Goal: Task Accomplishment & Management: Complete application form

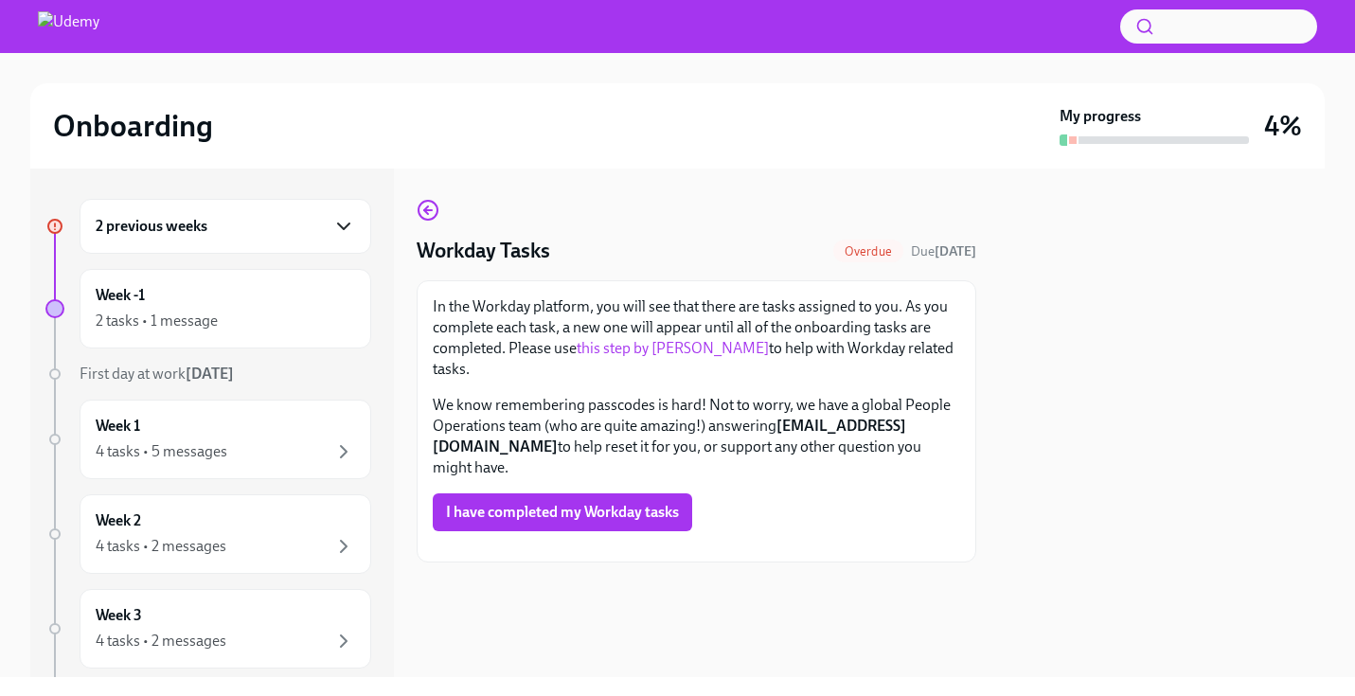
click at [335, 221] on icon "button" at bounding box center [343, 226] width 23 height 23
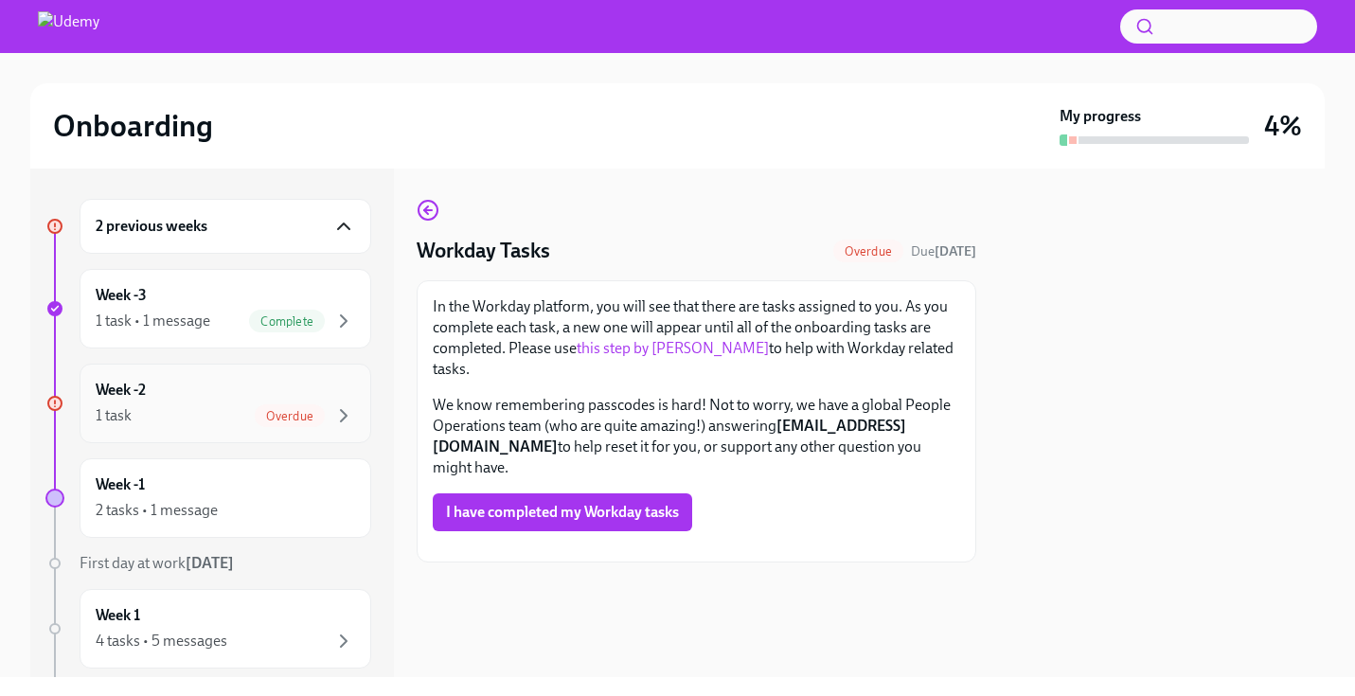
click at [255, 415] on span "Overdue" at bounding box center [290, 416] width 70 height 14
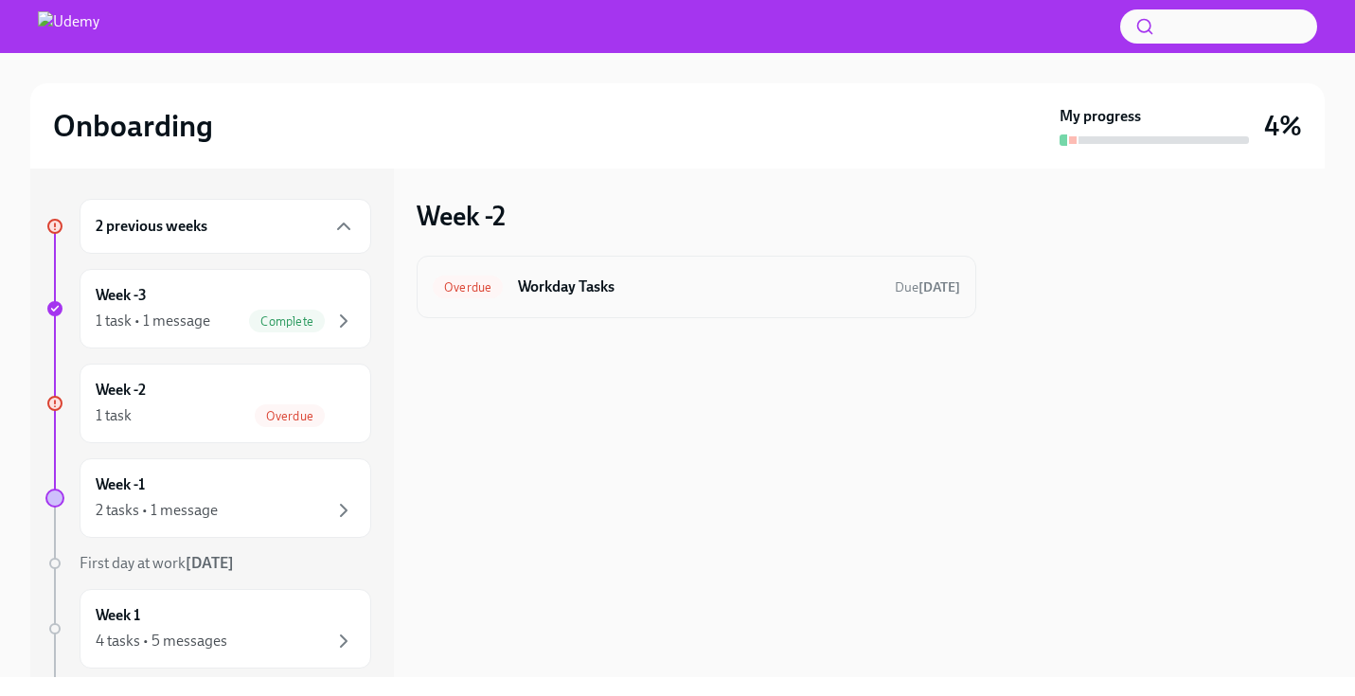
click at [578, 286] on h6 "Workday Tasks" at bounding box center [699, 287] width 362 height 21
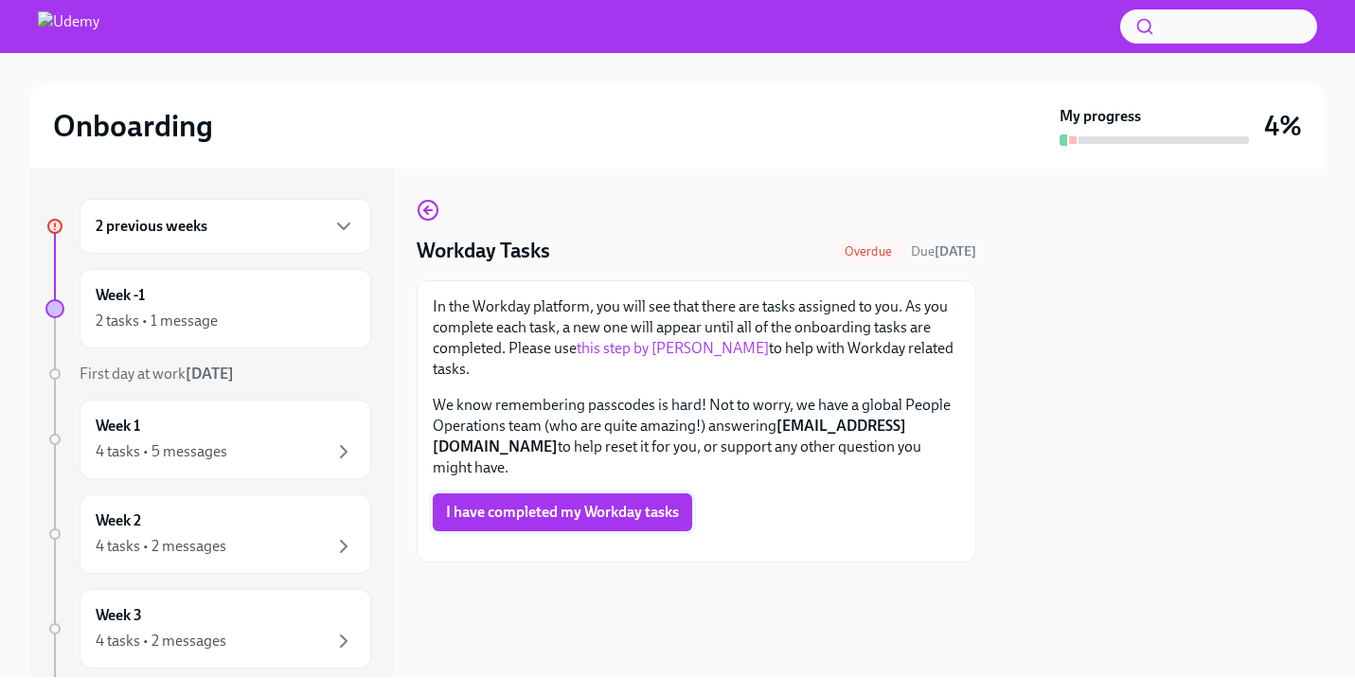
click at [586, 511] on span "I have completed my Workday tasks" at bounding box center [562, 512] width 233 height 19
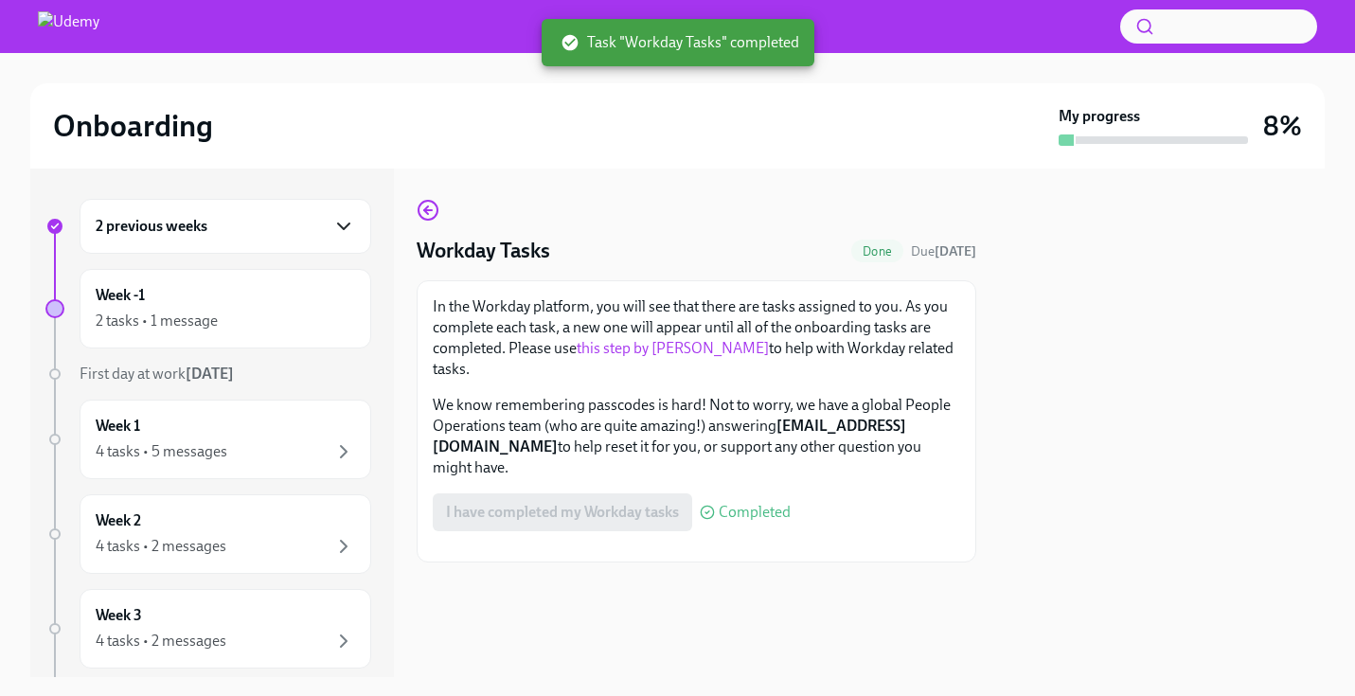
click at [338, 225] on icon "button" at bounding box center [343, 227] width 11 height 6
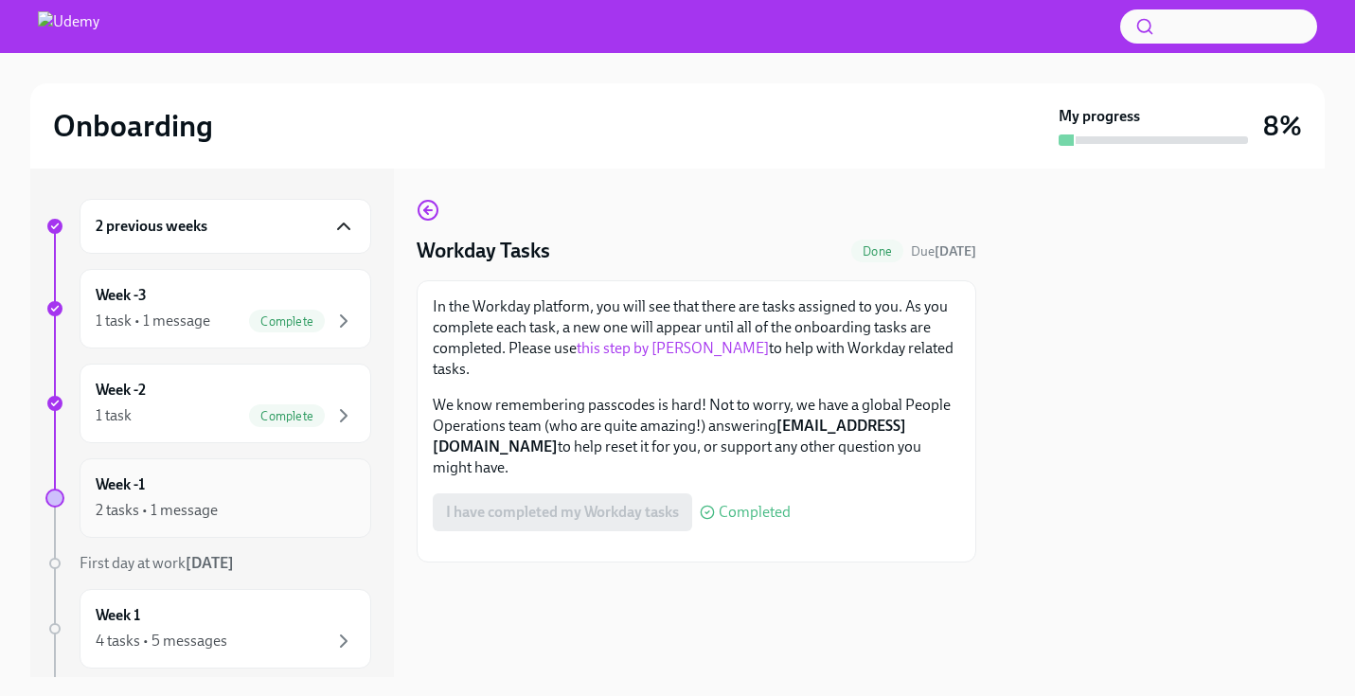
click at [193, 505] on div "2 tasks • 1 message" at bounding box center [157, 510] width 122 height 21
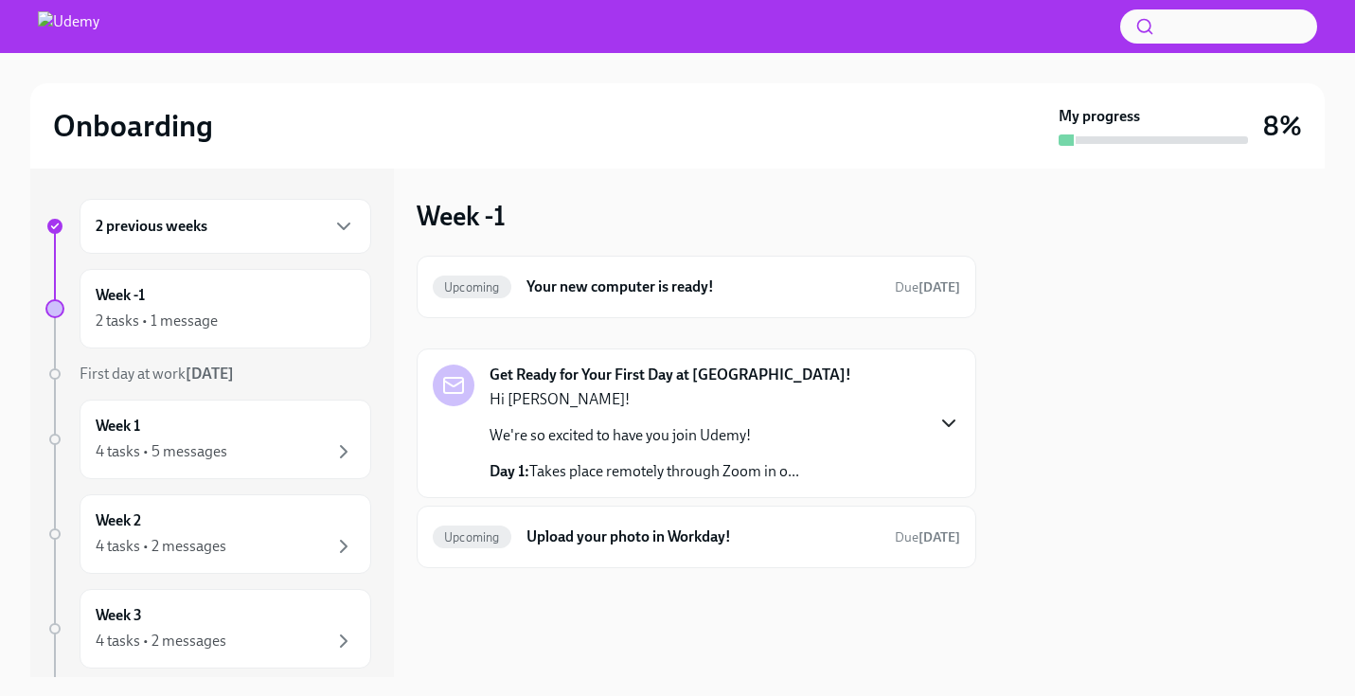
click at [952, 420] on icon "button" at bounding box center [949, 423] width 23 height 23
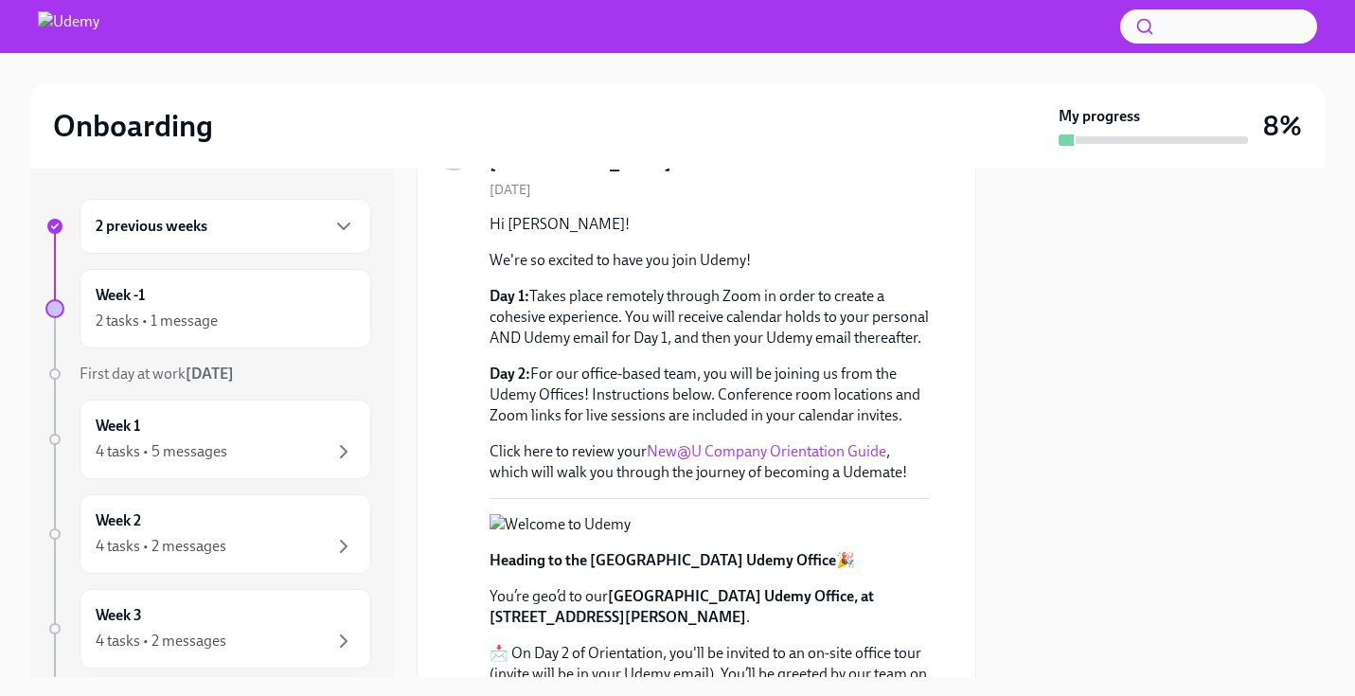
scroll to position [238, 0]
click at [802, 462] on link "New@U Company Orientation Guide" at bounding box center [767, 453] width 240 height 18
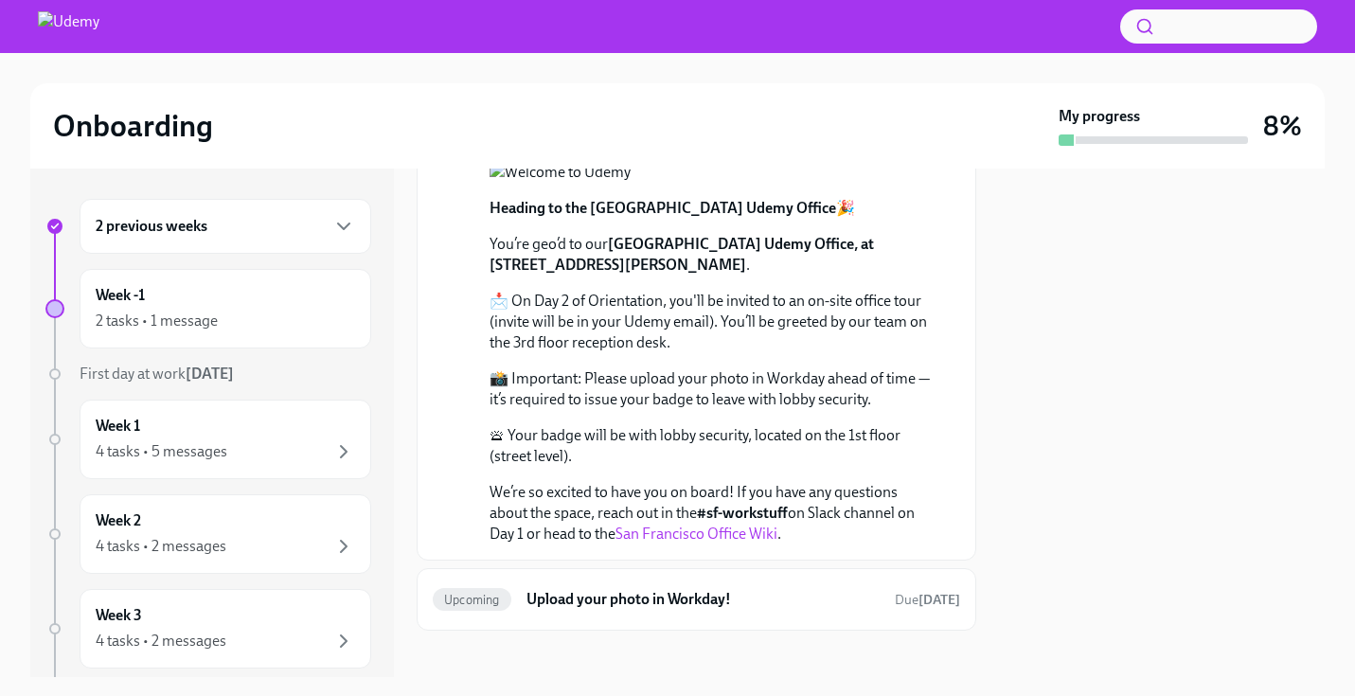
scroll to position [800, 0]
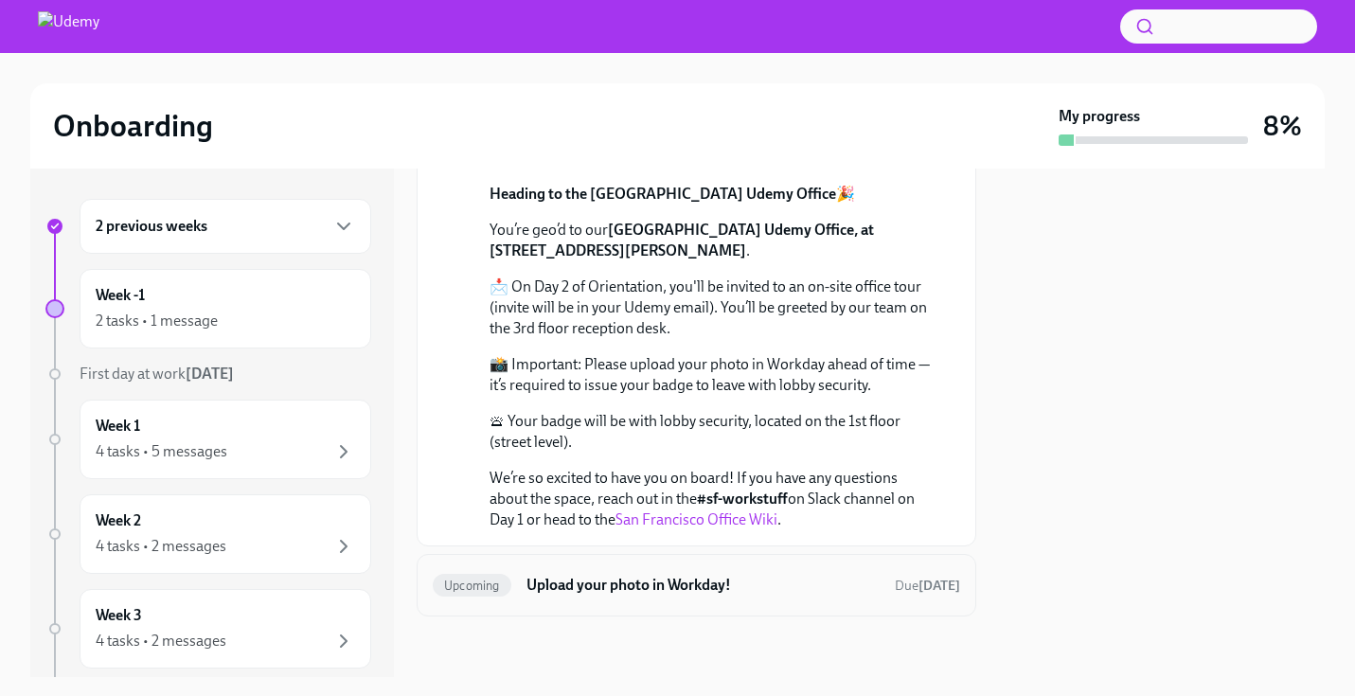
click at [651, 585] on h6 "Upload your photo in Workday!" at bounding box center [703, 585] width 353 height 21
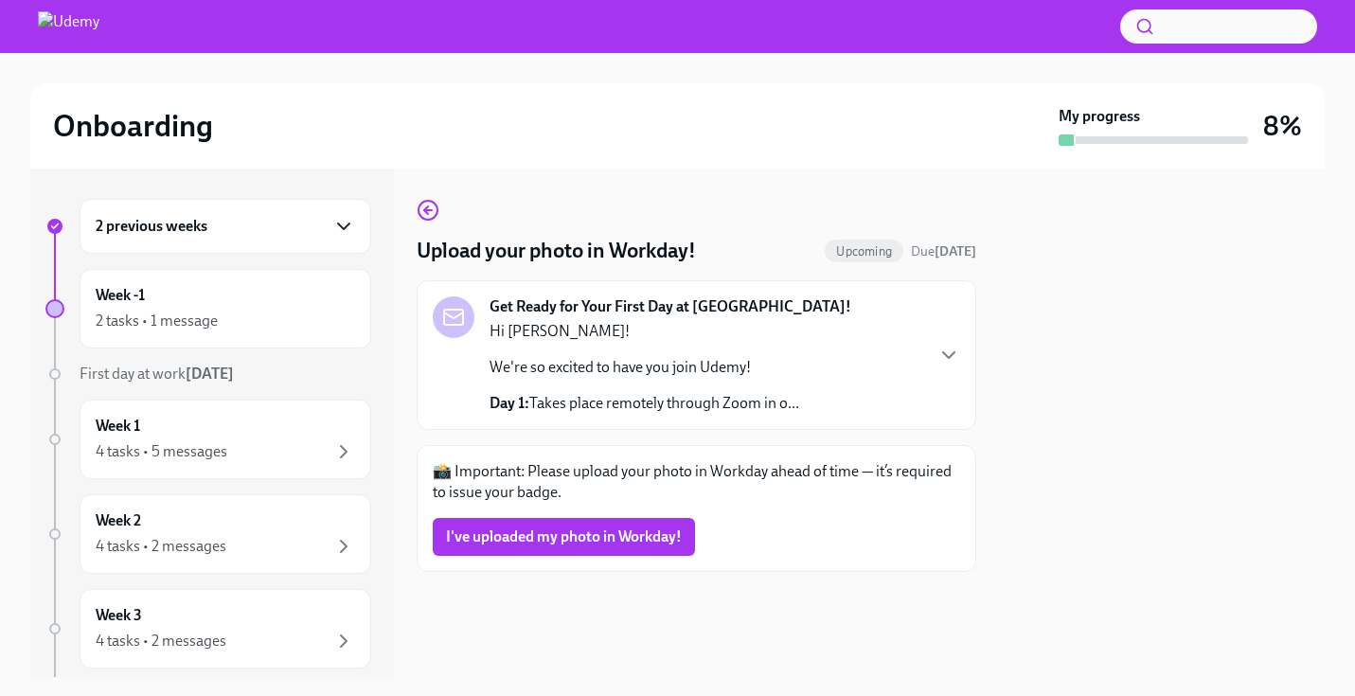
click at [332, 224] on icon "button" at bounding box center [343, 226] width 23 height 23
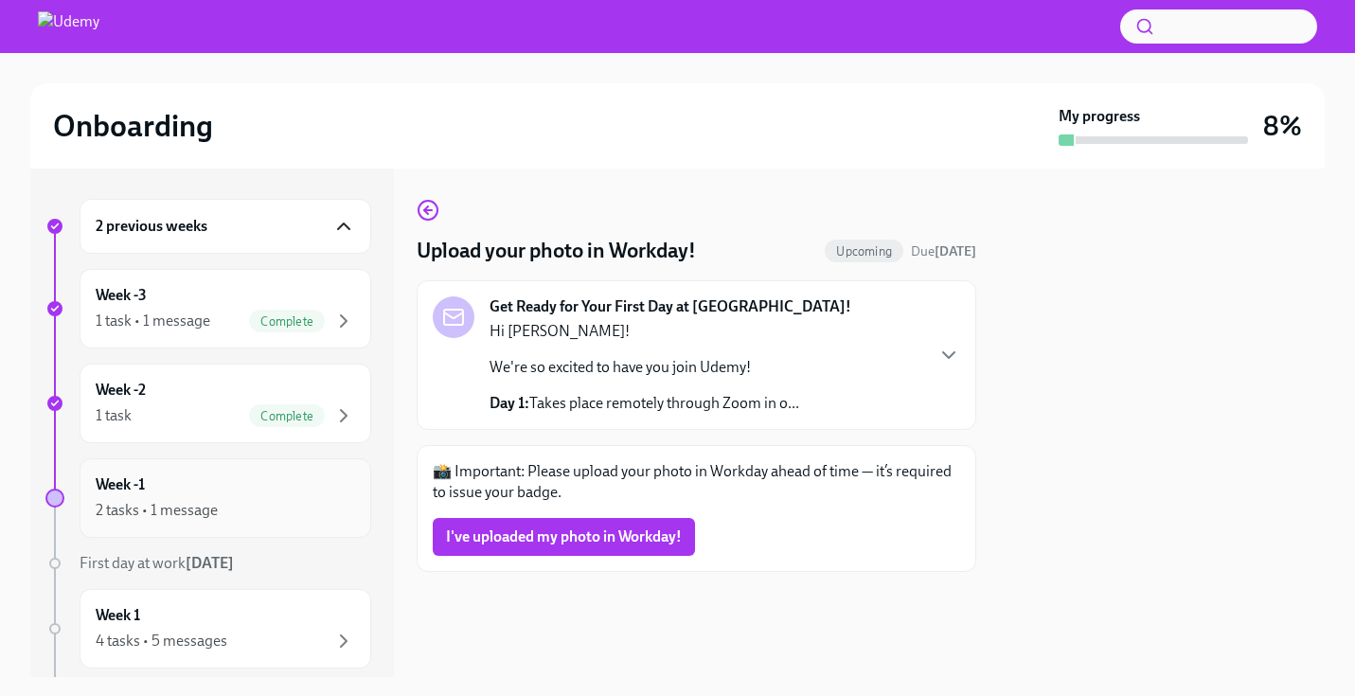
click at [277, 501] on div "2 tasks • 1 message" at bounding box center [226, 510] width 260 height 23
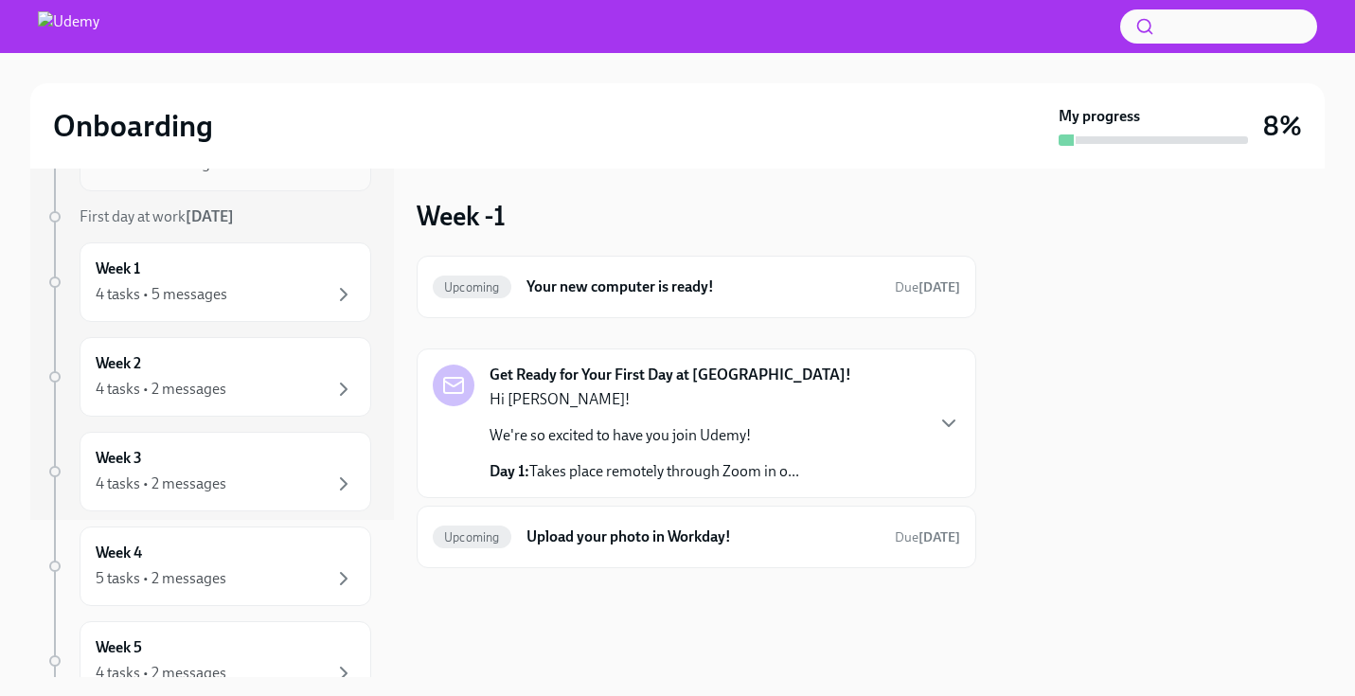
scroll to position [158, 0]
click at [309, 302] on div "4 tasks • 5 messages" at bounding box center [226, 293] width 260 height 23
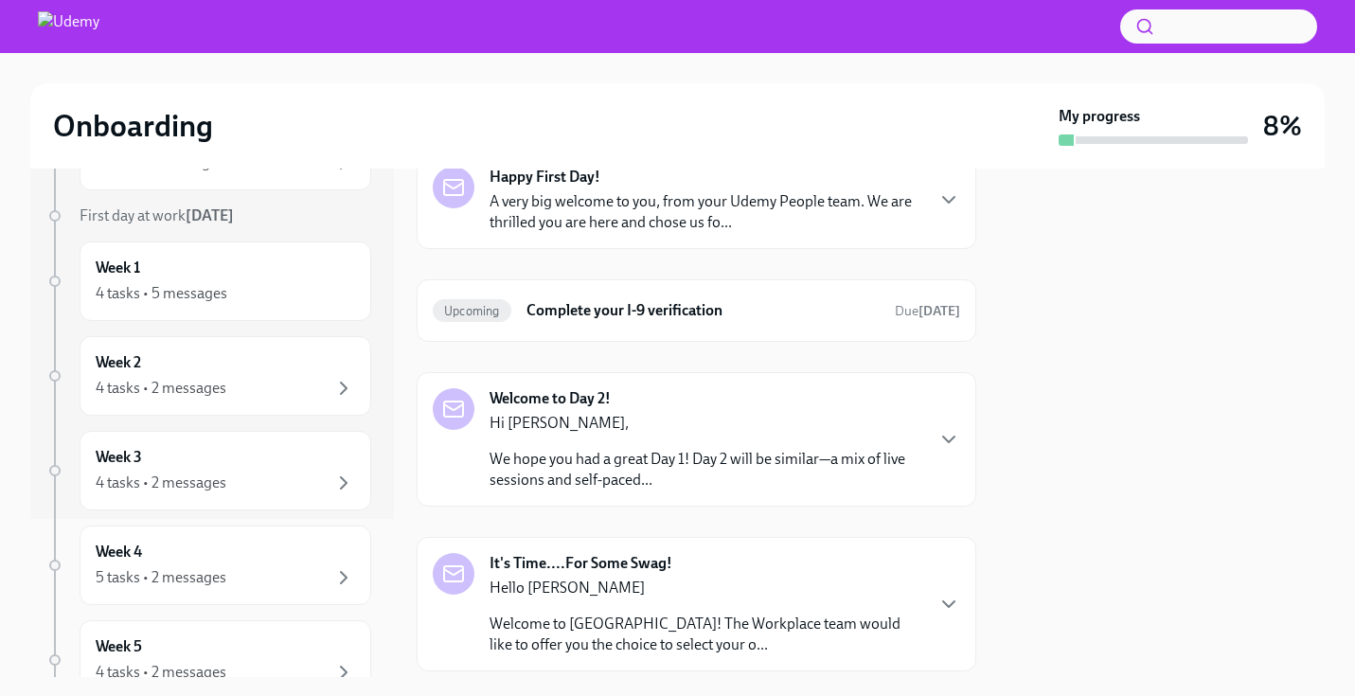
scroll to position [203, 0]
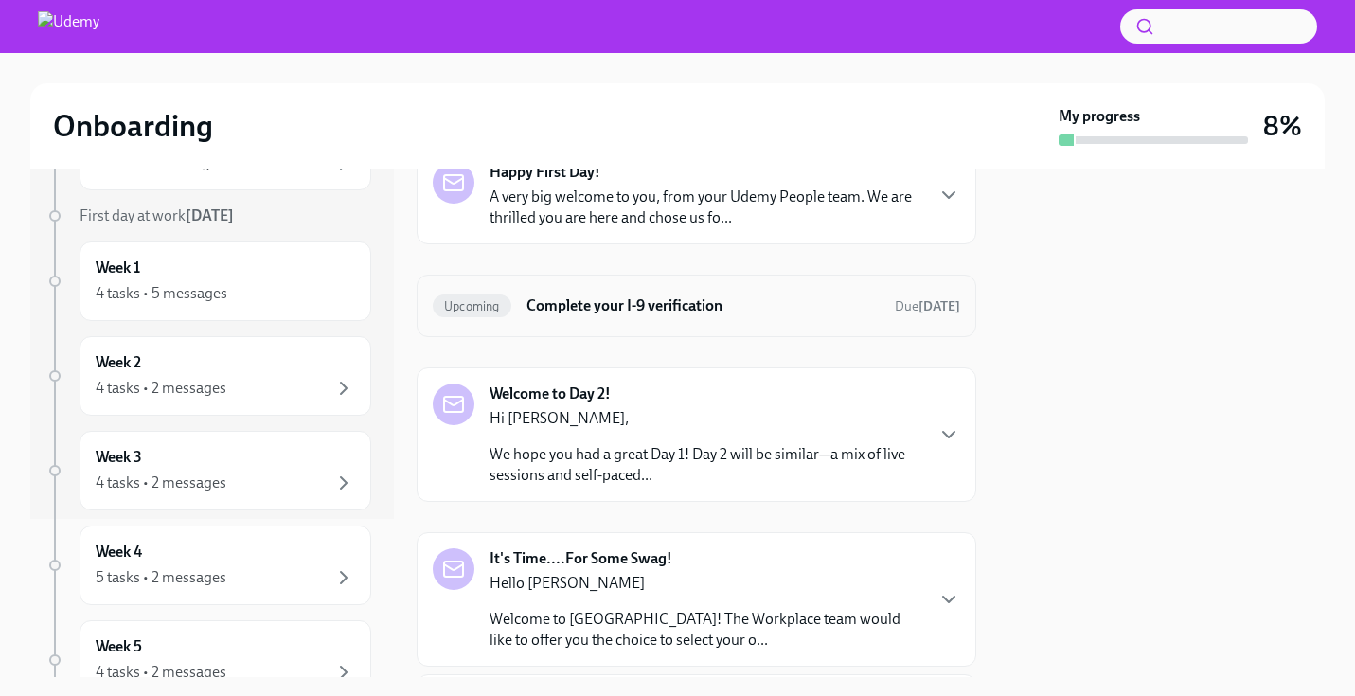
click at [699, 301] on h6 "Complete your I-9 verification" at bounding box center [703, 306] width 353 height 21
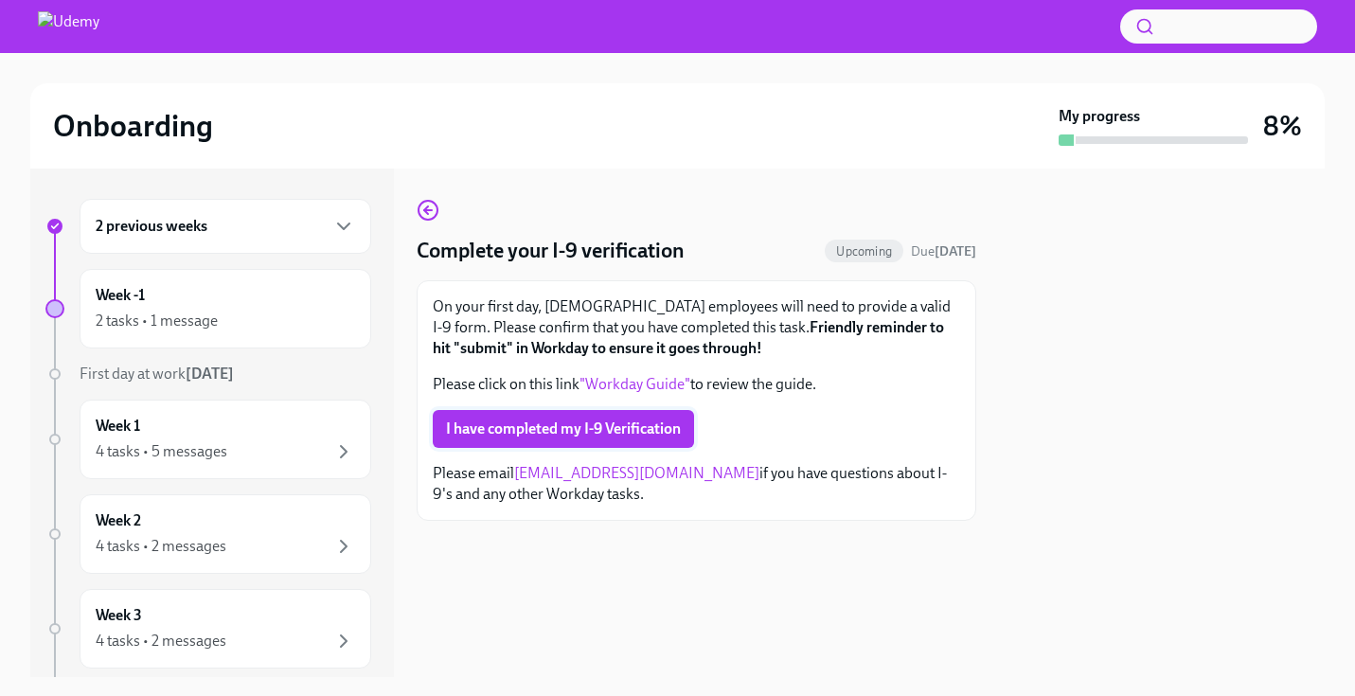
click at [648, 432] on span "I have completed my I-9 Verification" at bounding box center [563, 429] width 235 height 19
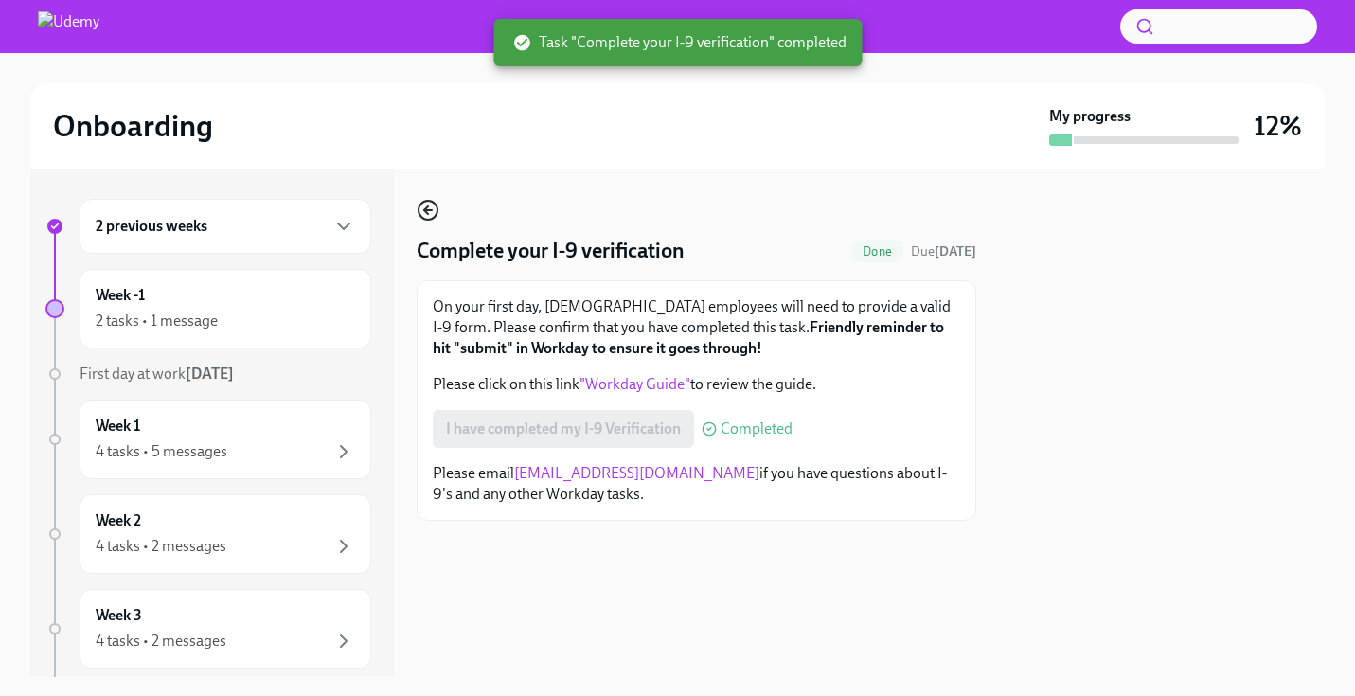
click at [422, 214] on icon "button" at bounding box center [428, 210] width 23 height 23
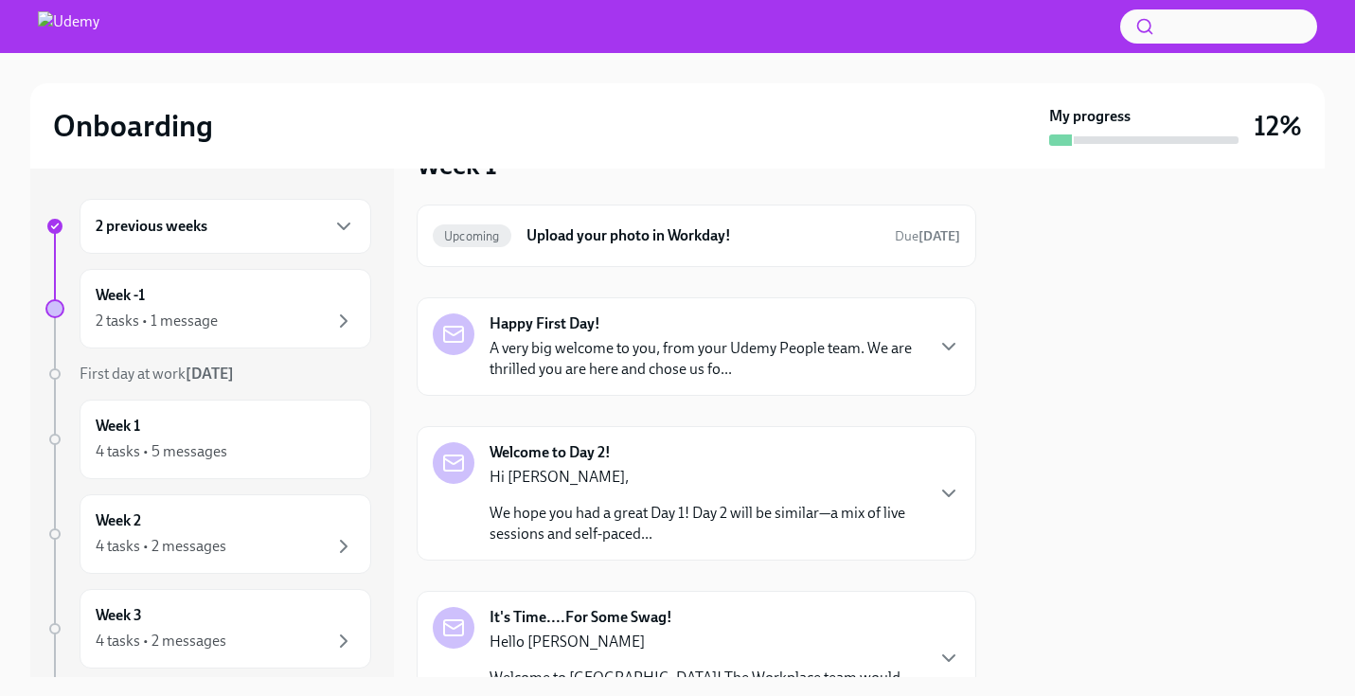
scroll to position [90, 0]
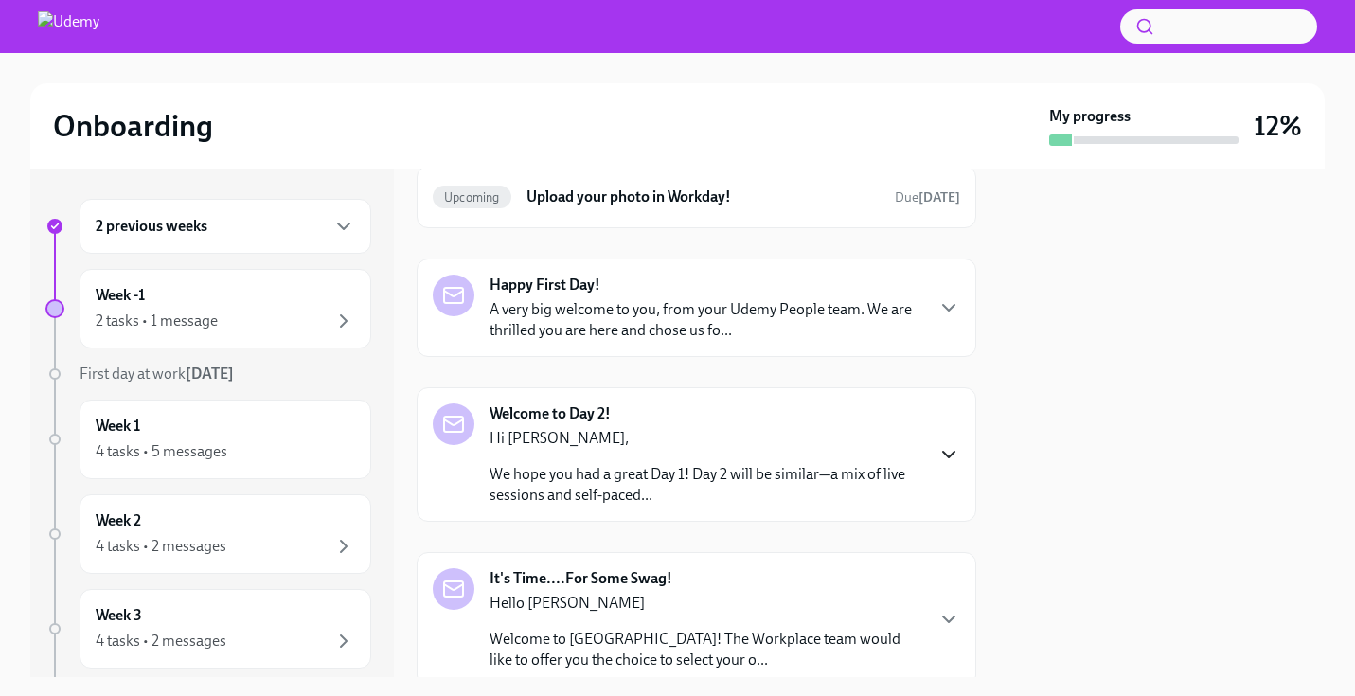
click at [943, 455] on icon "button" at bounding box center [948, 455] width 11 height 6
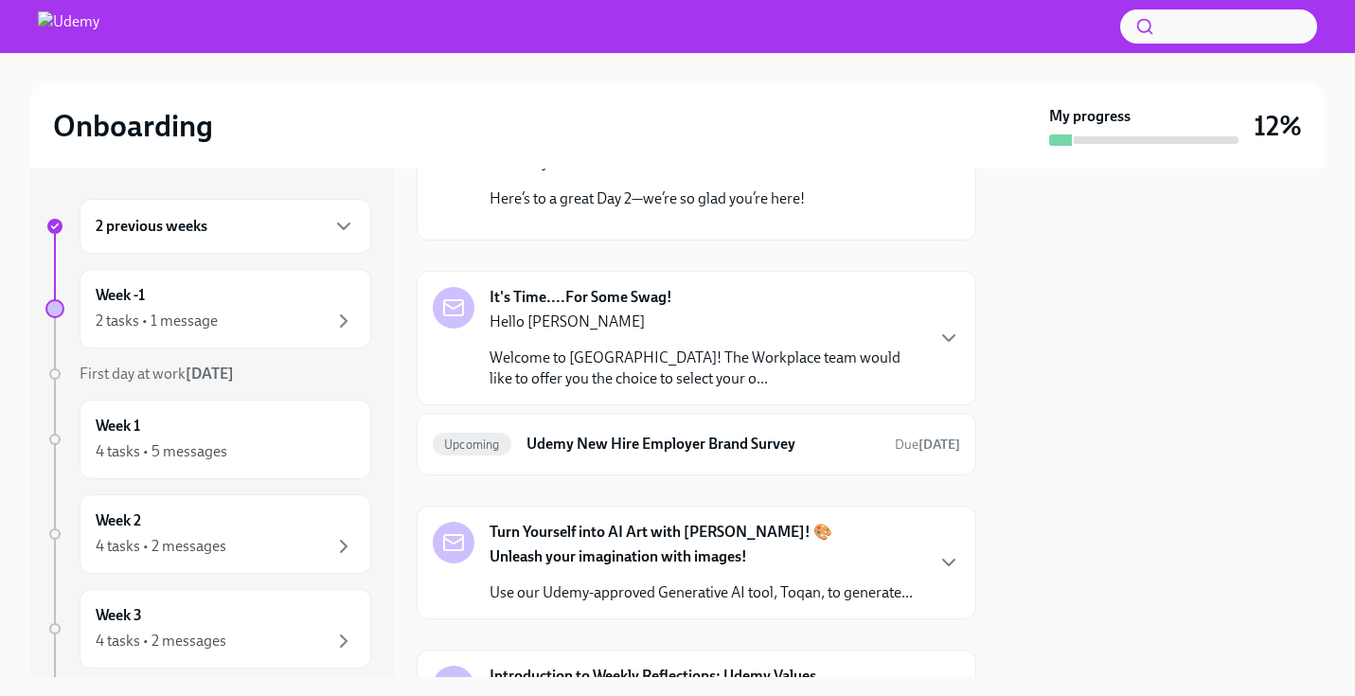
scroll to position [717, 0]
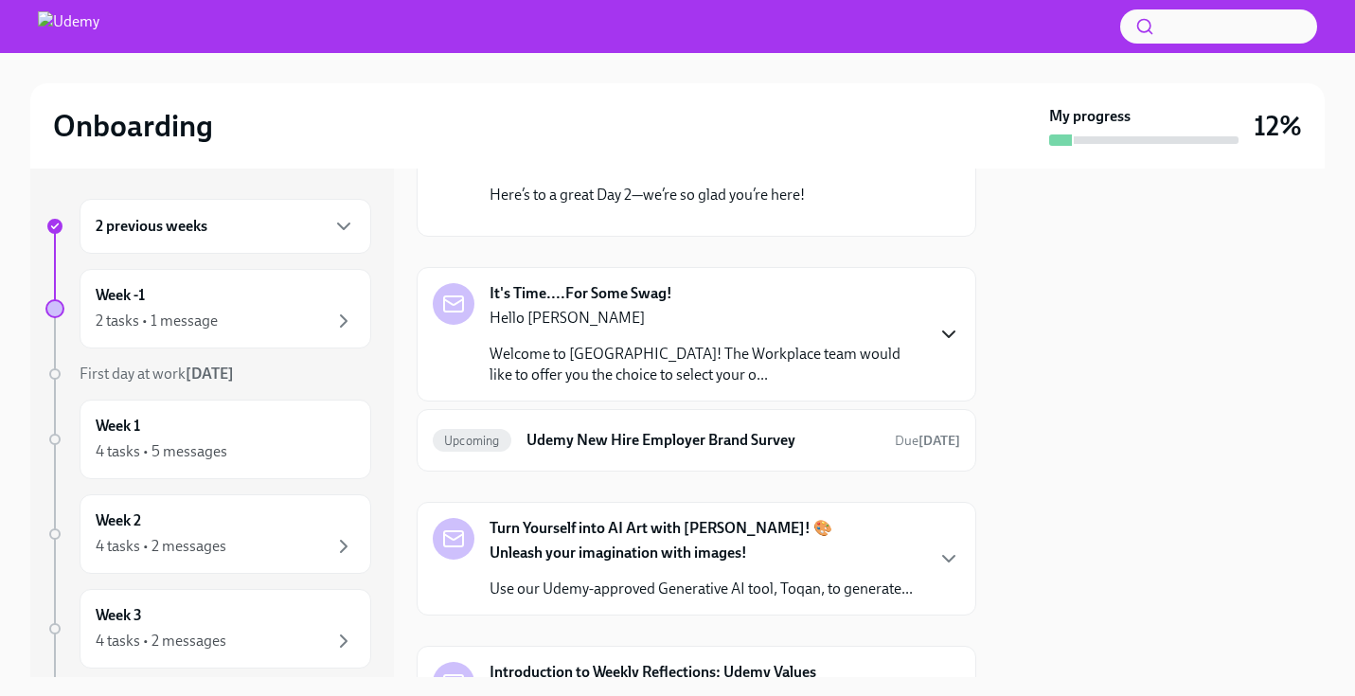
click at [938, 346] on icon "button" at bounding box center [949, 334] width 23 height 23
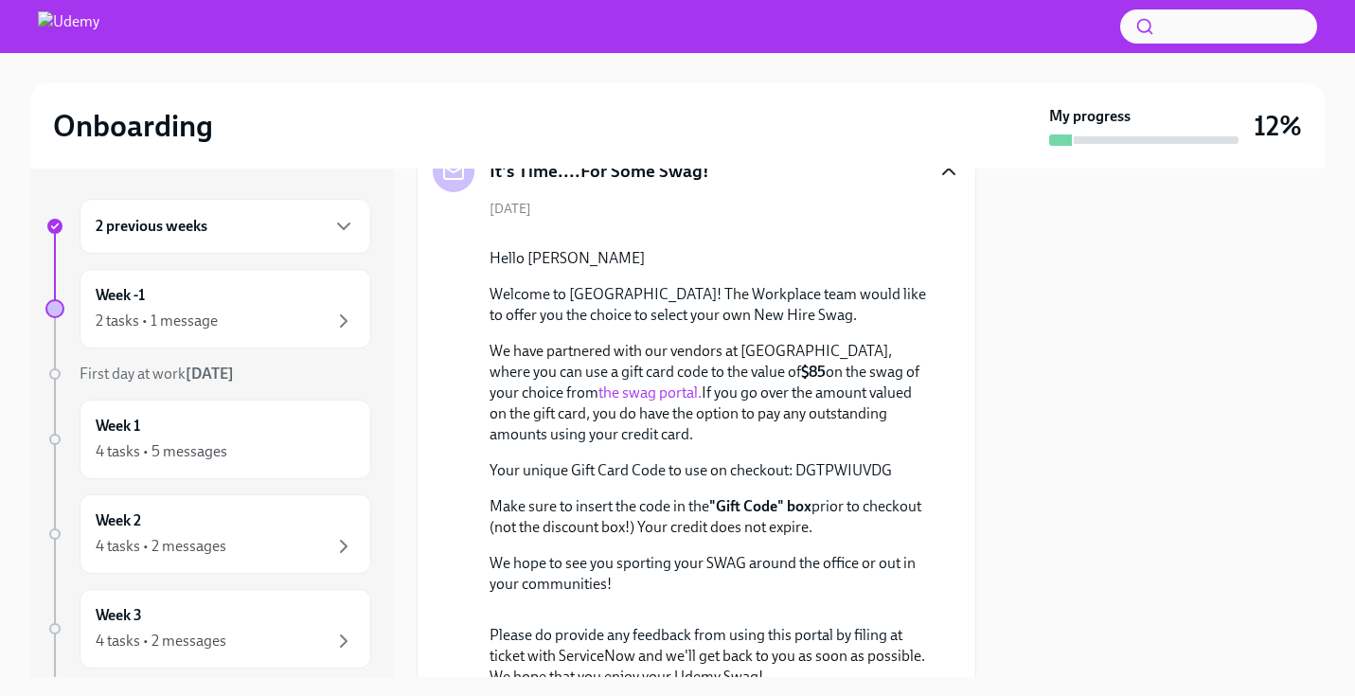
scroll to position [887, 0]
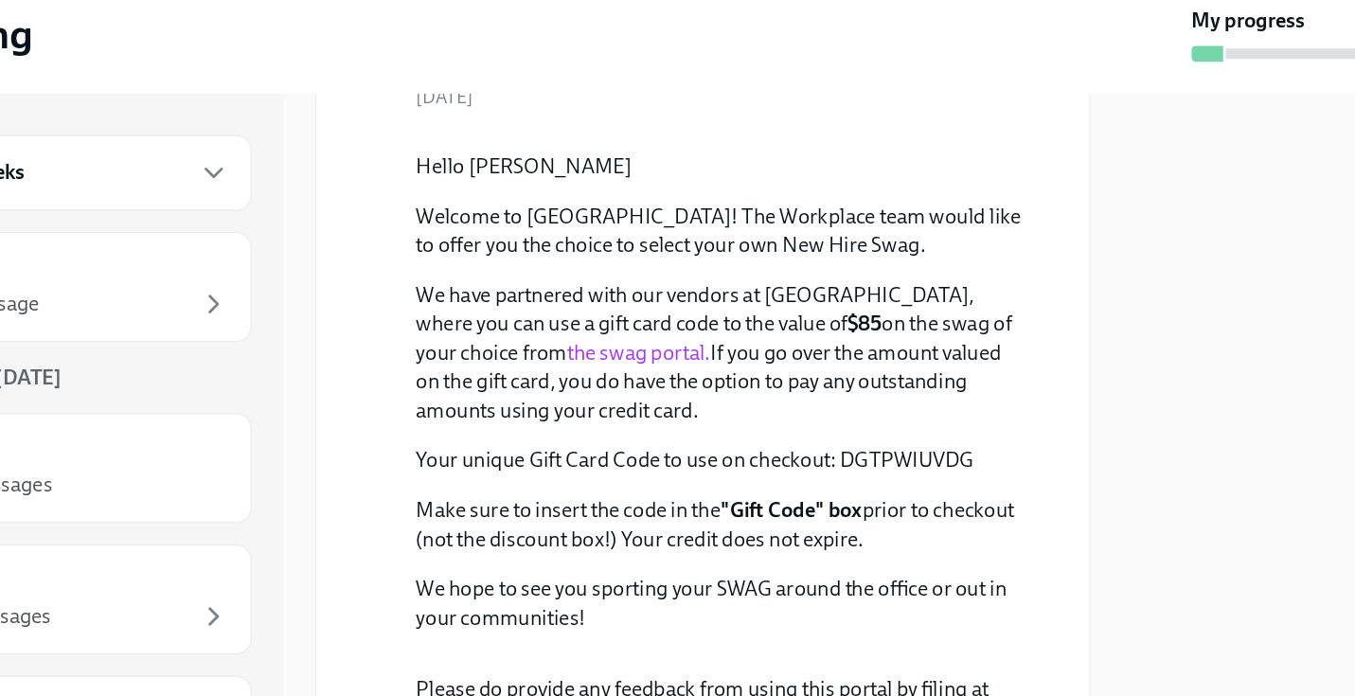
click at [707, 196] on button "Zoom image" at bounding box center [710, 196] width 440 height 0
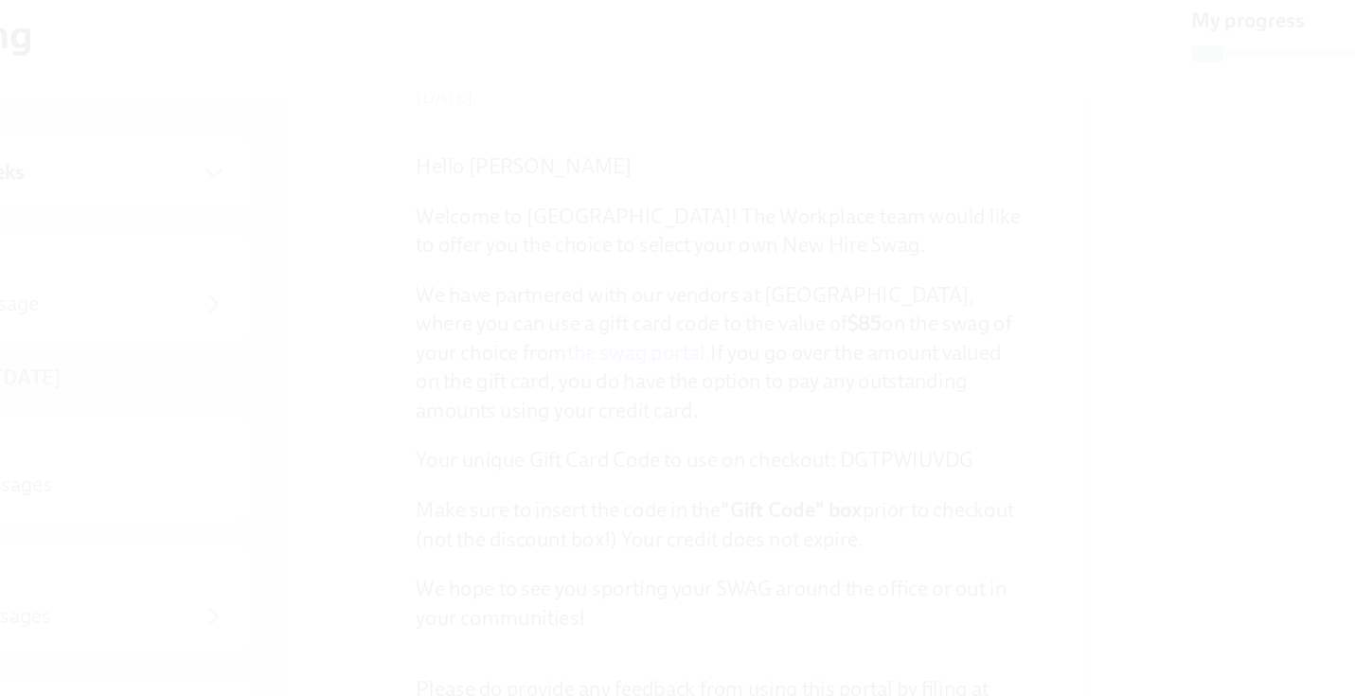
click at [708, 435] on button "Unzoom image" at bounding box center [677, 348] width 1355 height 696
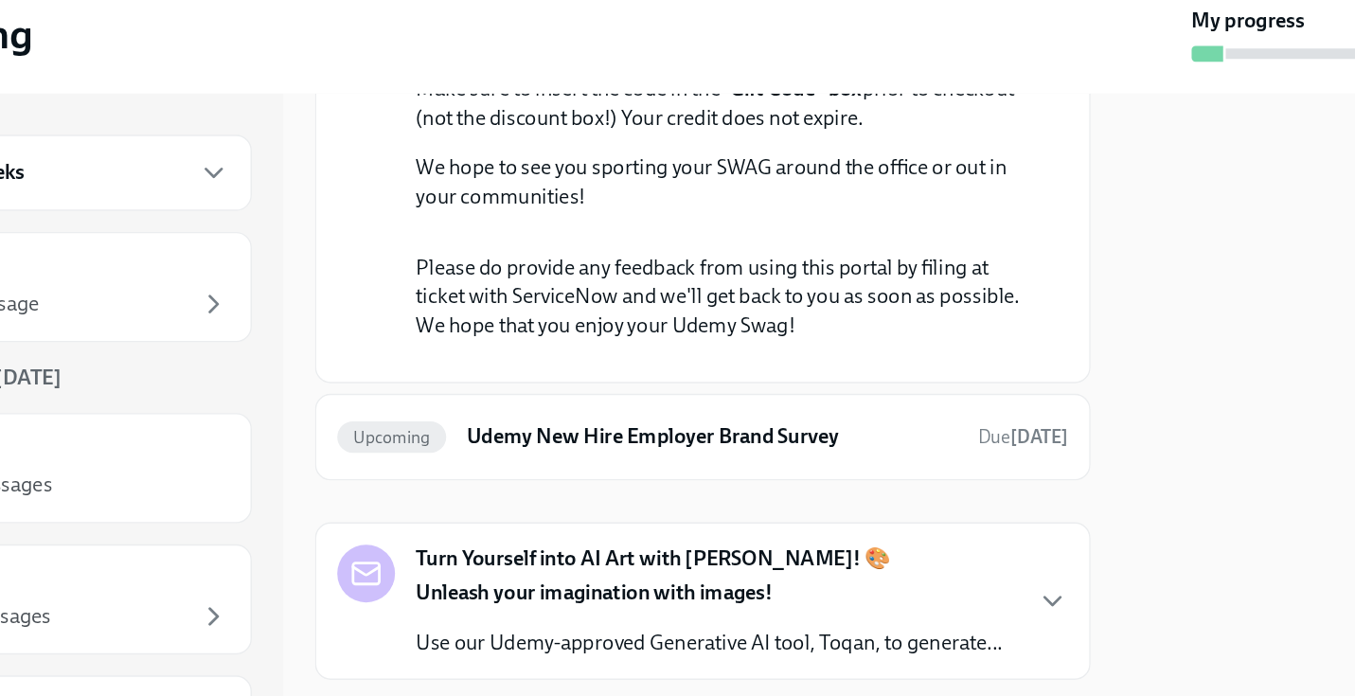
scroll to position [1193, 0]
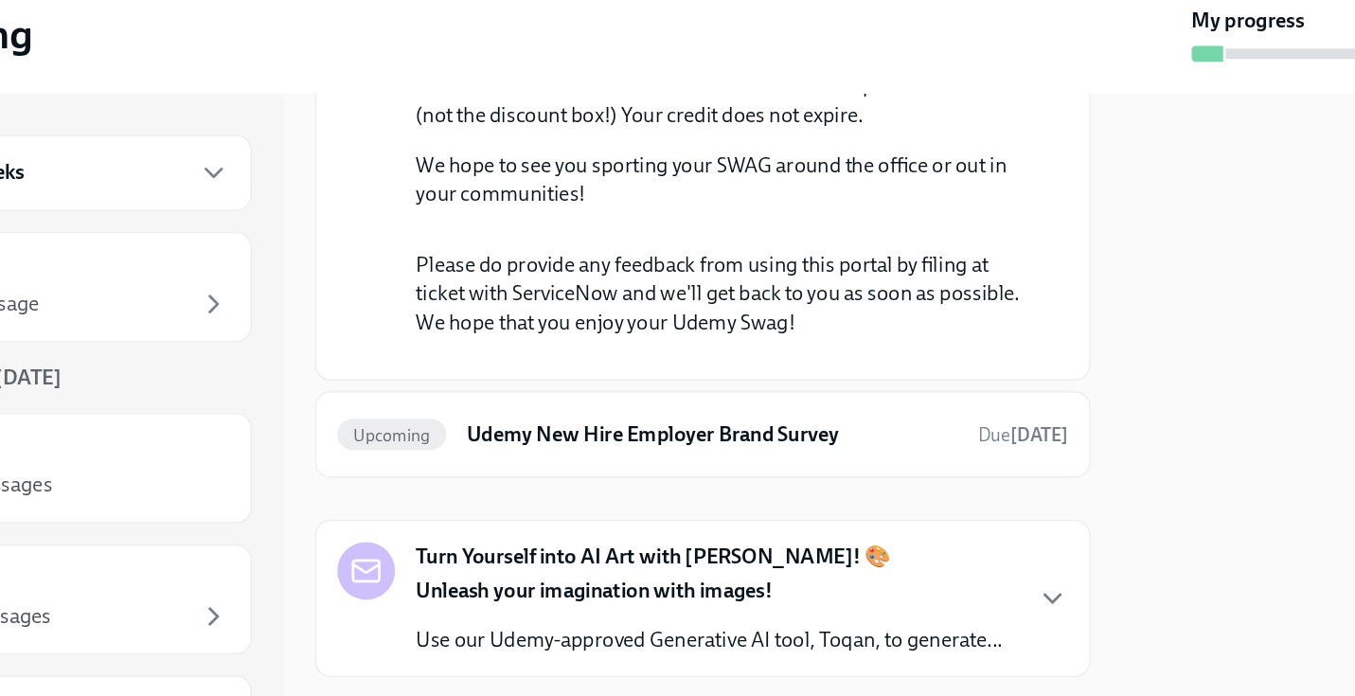
drag, startPoint x: 896, startPoint y: 430, endPoint x: 795, endPoint y: 433, distance: 101.4
click at [795, 138] on p "Your unique Gift Card Code to use on checkout: DGTPWIUVDG" at bounding box center [710, 127] width 440 height 21
copy p "DGTPWIUVDG"
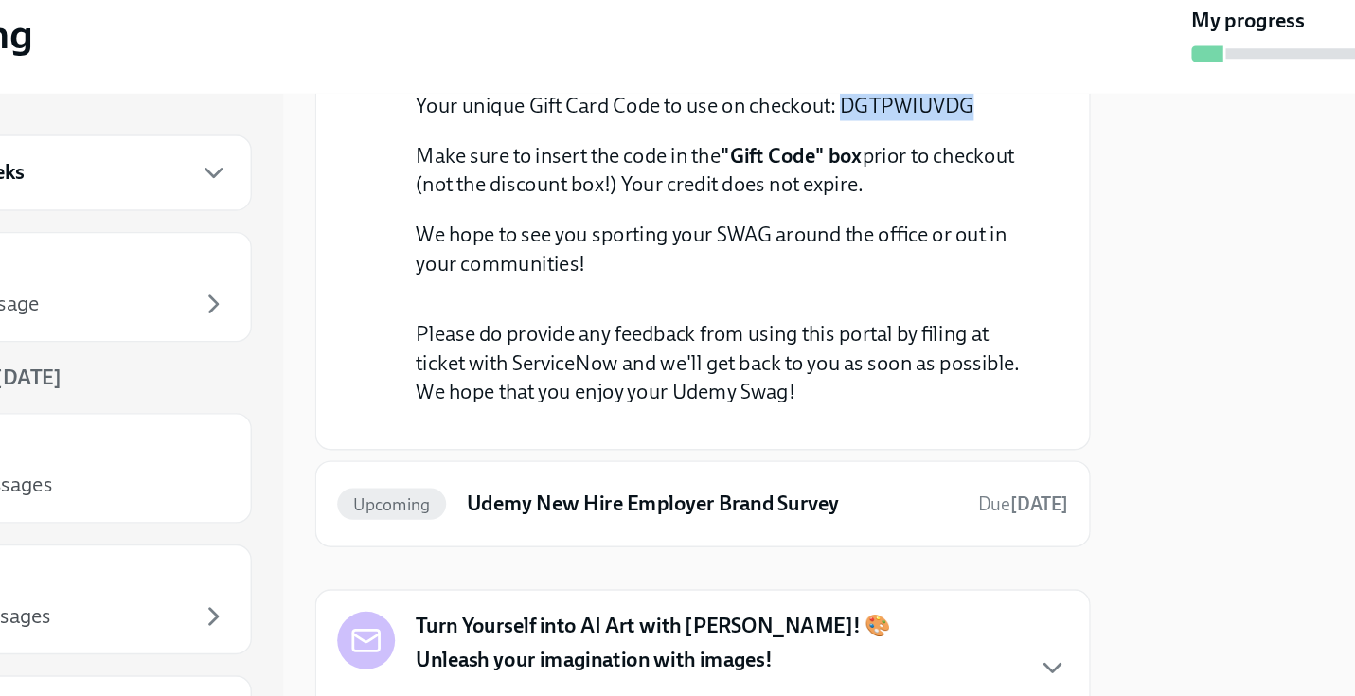
scroll to position [1118, 0]
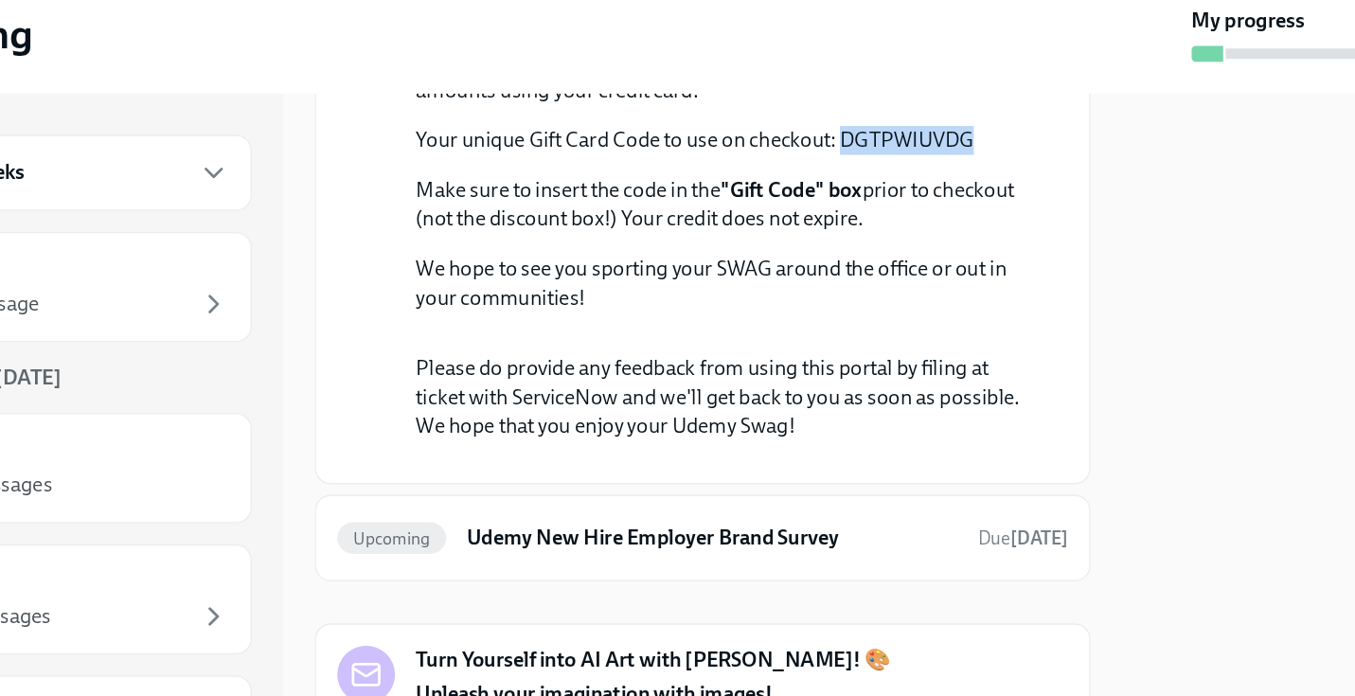
click at [599, 134] on link "the swag portal." at bounding box center [650, 125] width 103 height 18
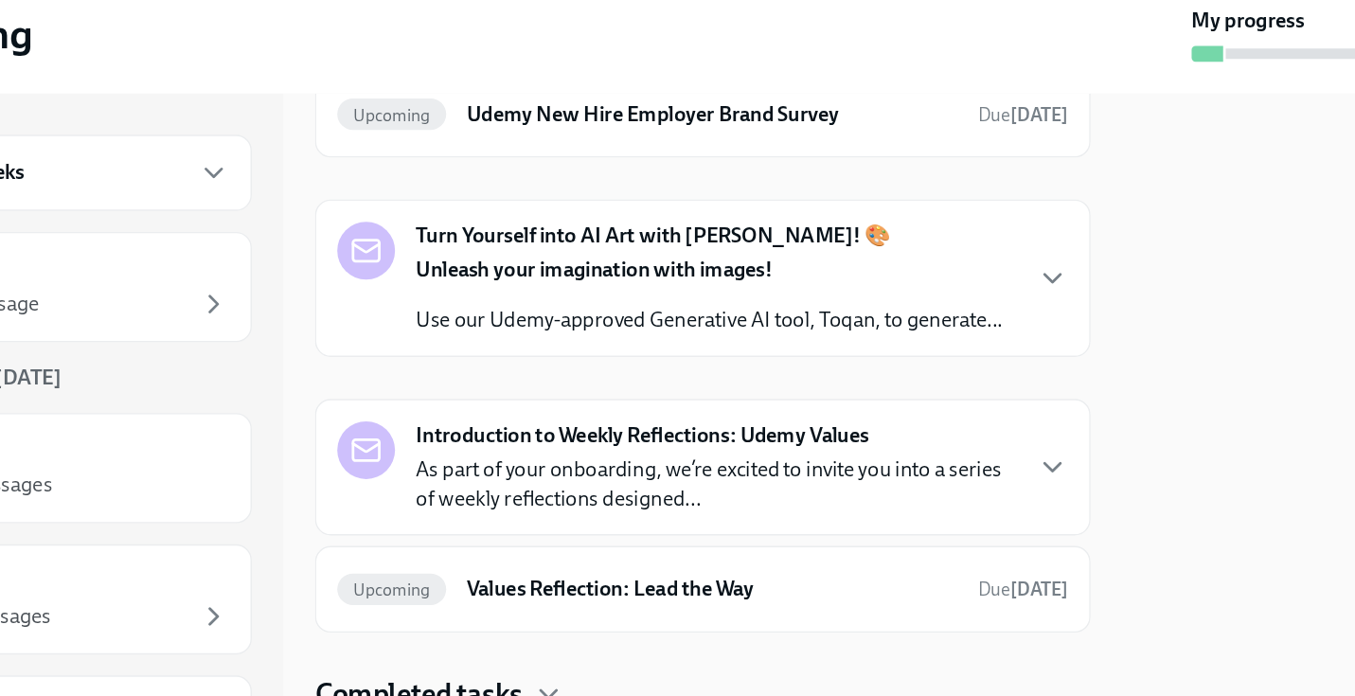
scroll to position [1848, 0]
click at [938, 314] on icon "button" at bounding box center [949, 302] width 23 height 23
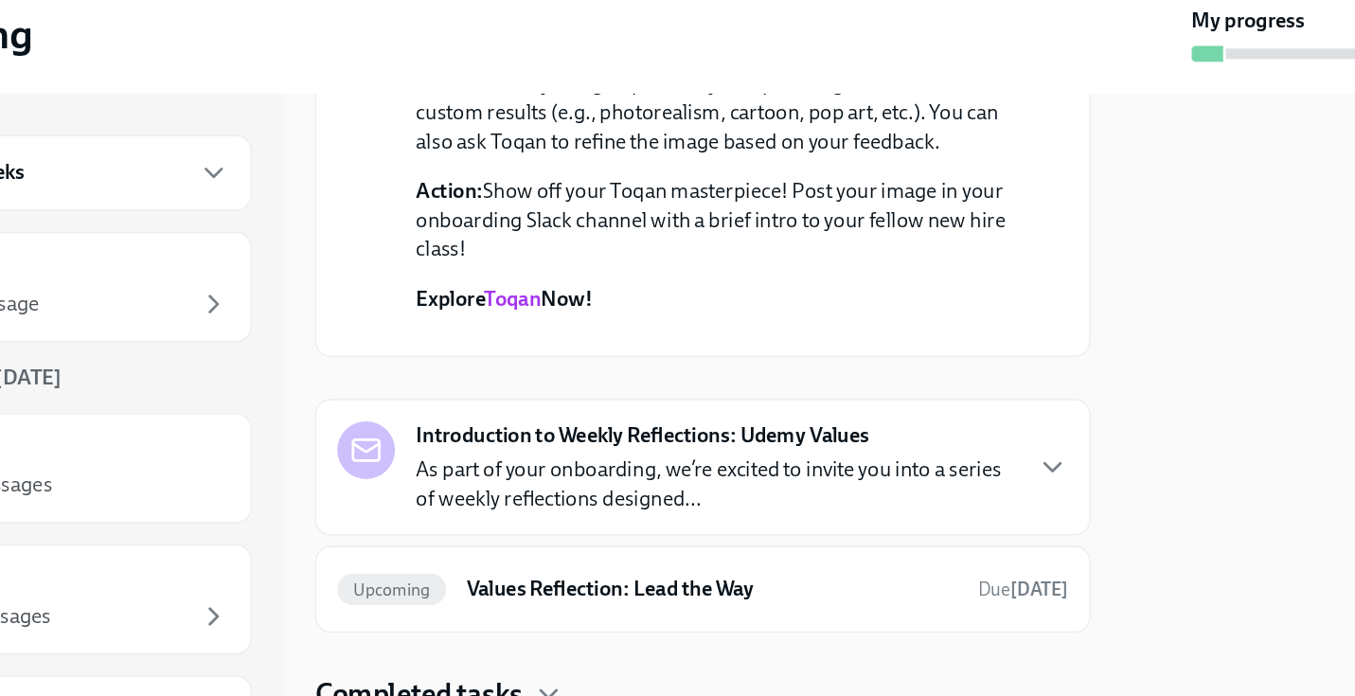
scroll to position [2507, 0]
click at [943, 441] on icon "button" at bounding box center [948, 439] width 11 height 6
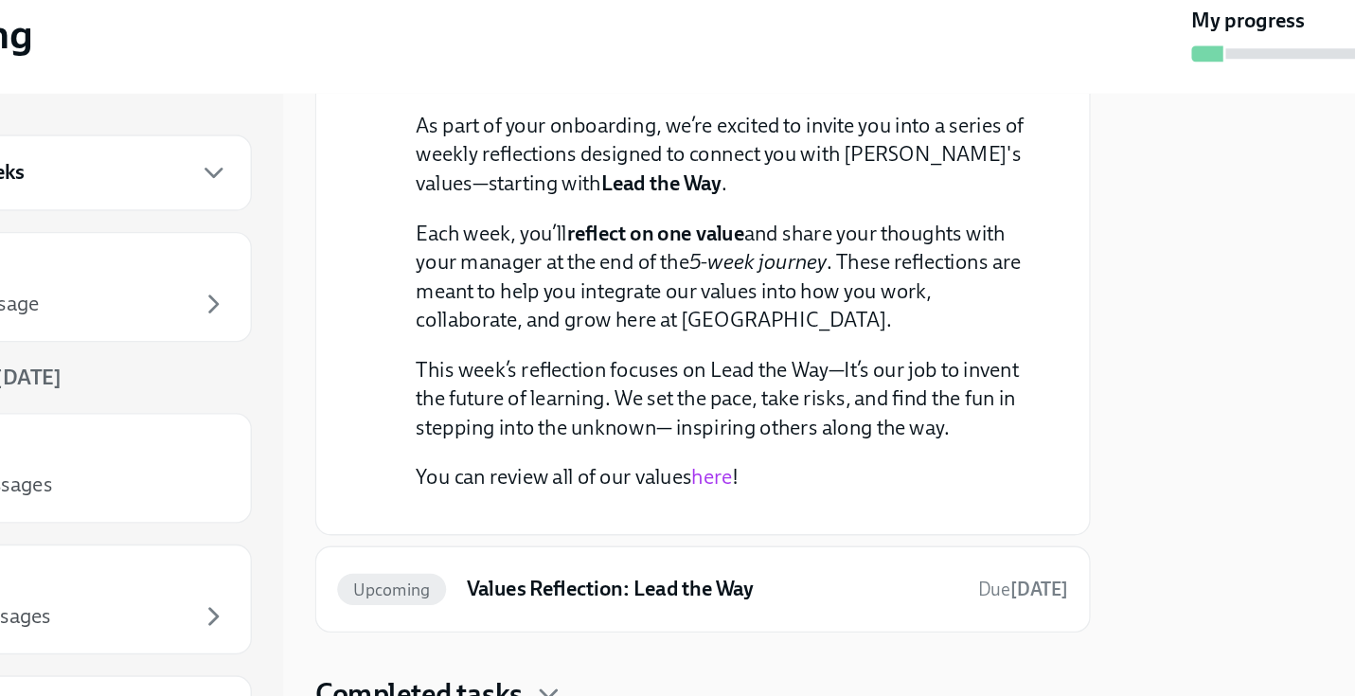
scroll to position [2208, 0]
click at [563, 20] on link "Toqan" at bounding box center [559, 11] width 41 height 18
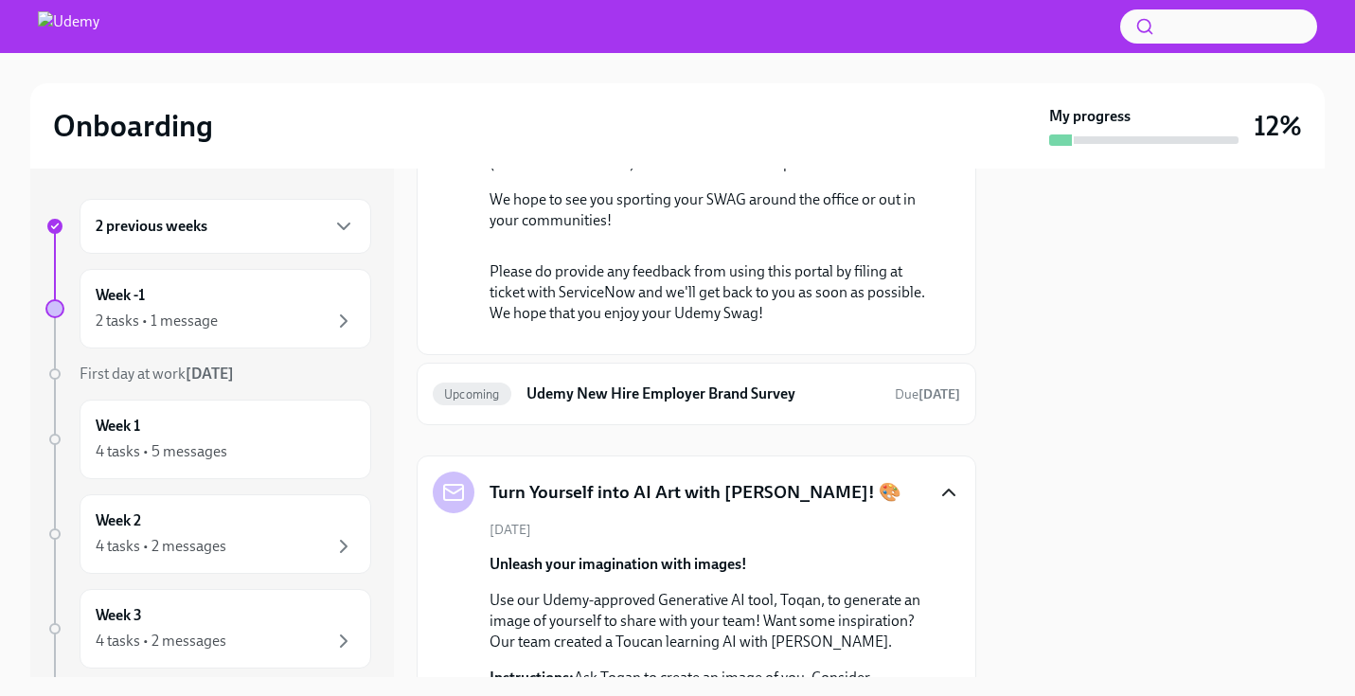
scroll to position [1076, 0]
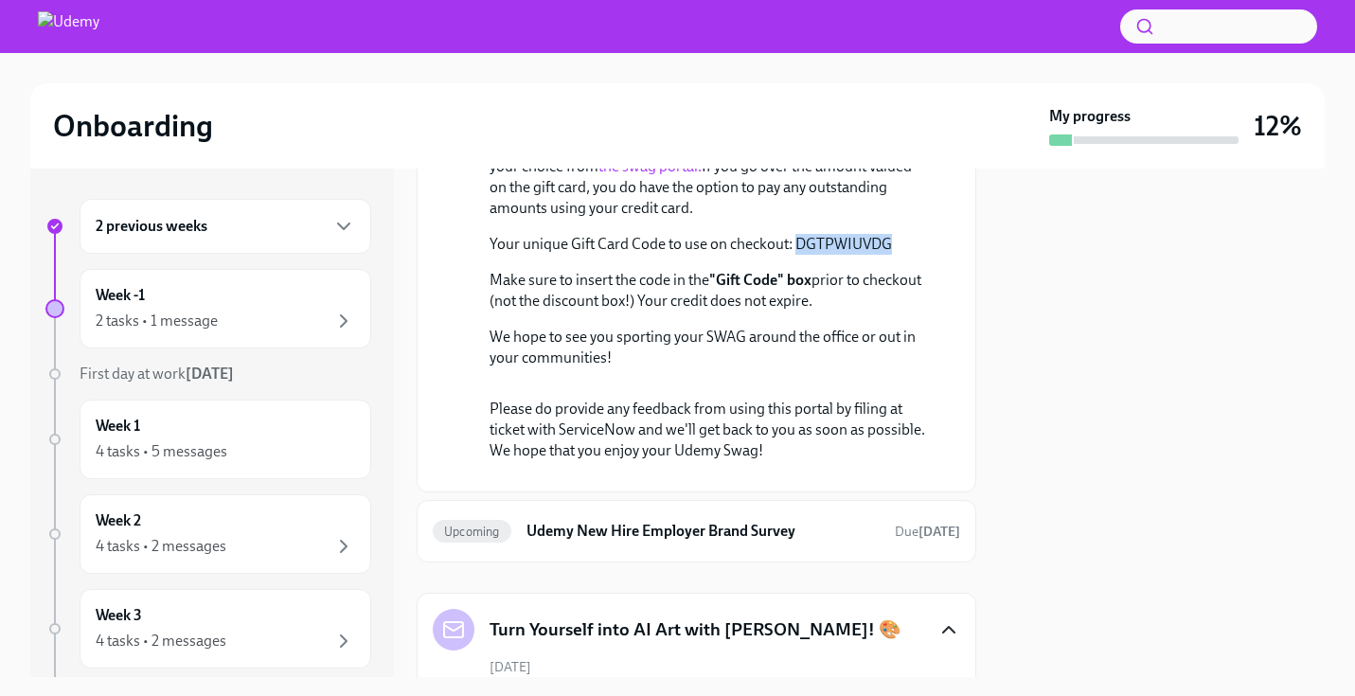
click at [599, 175] on link "the swag portal." at bounding box center [650, 166] width 103 height 18
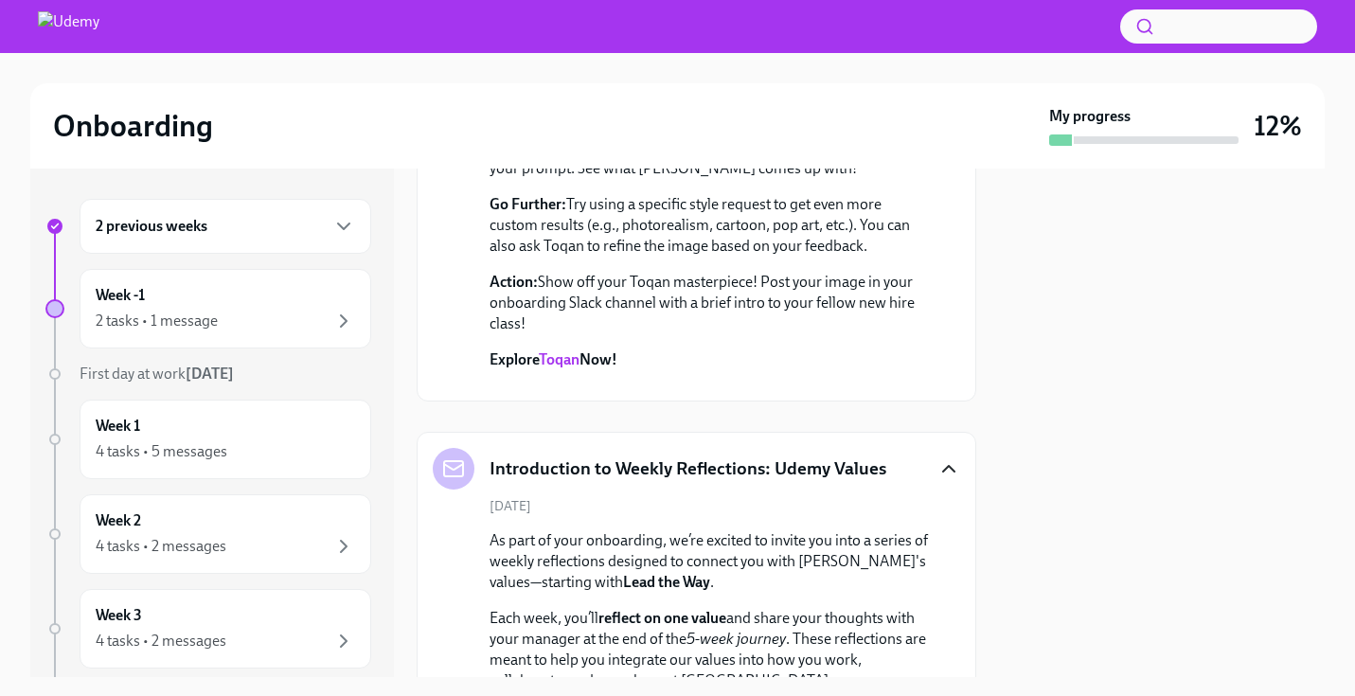
scroll to position [1774, 0]
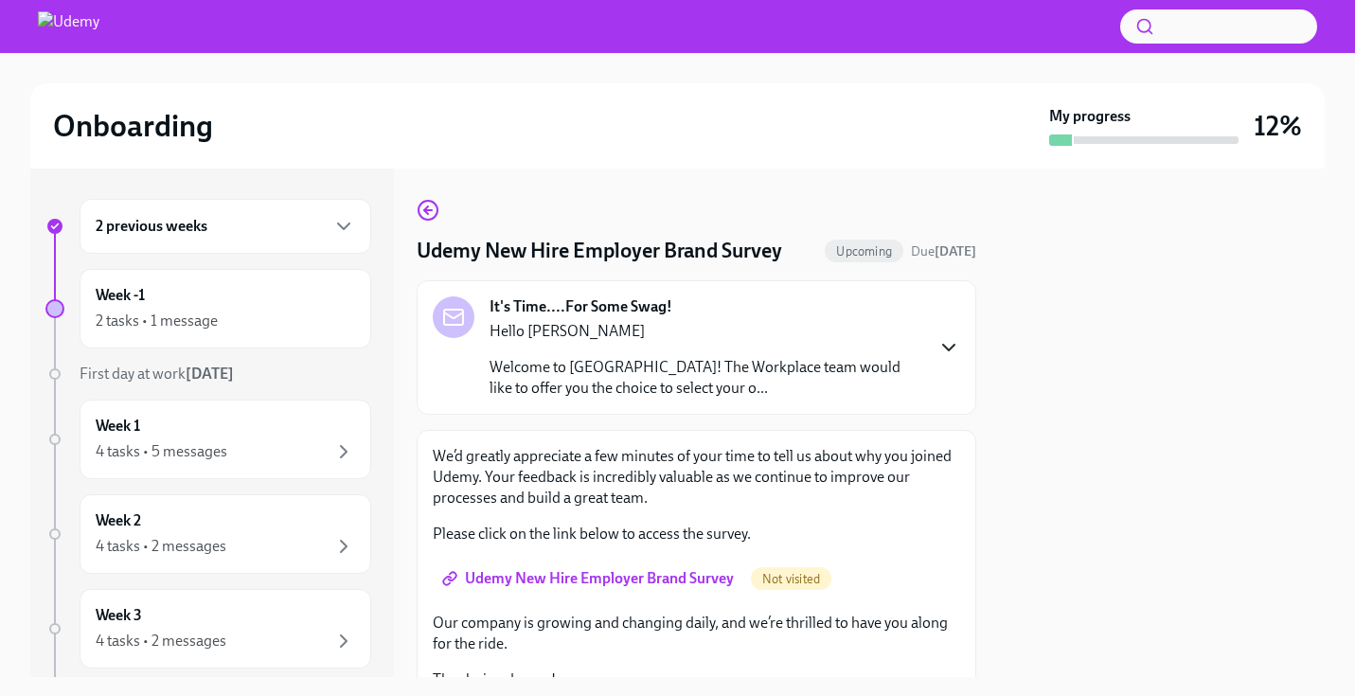
click at [938, 347] on icon "button" at bounding box center [949, 347] width 23 height 23
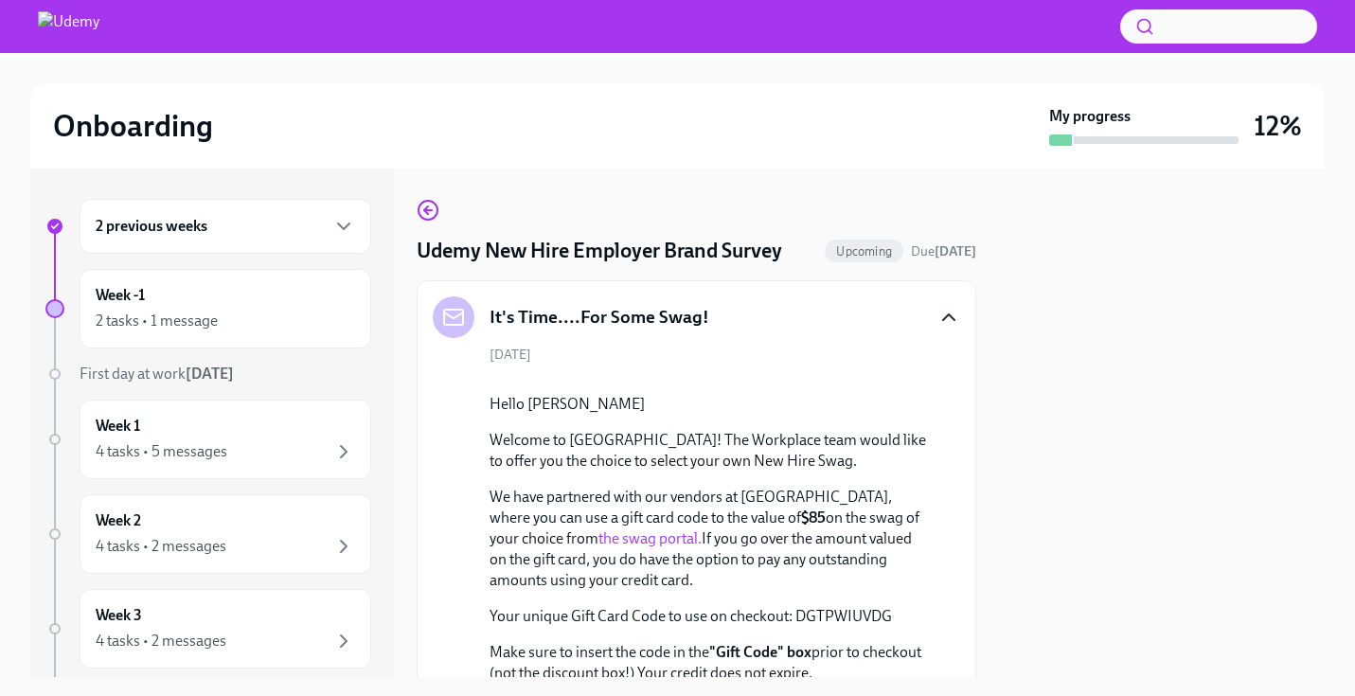
click at [939, 321] on icon "button" at bounding box center [949, 317] width 23 height 23
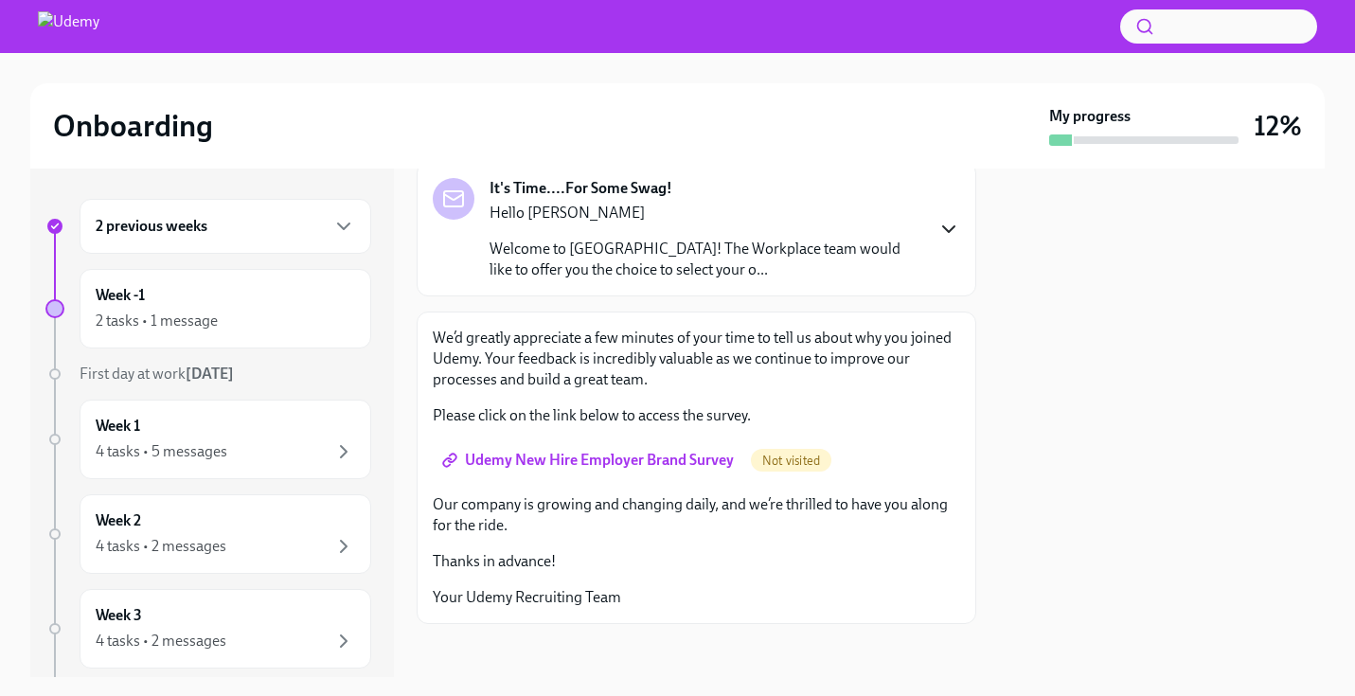
scroll to position [126, 0]
